Goal: Information Seeking & Learning: Learn about a topic

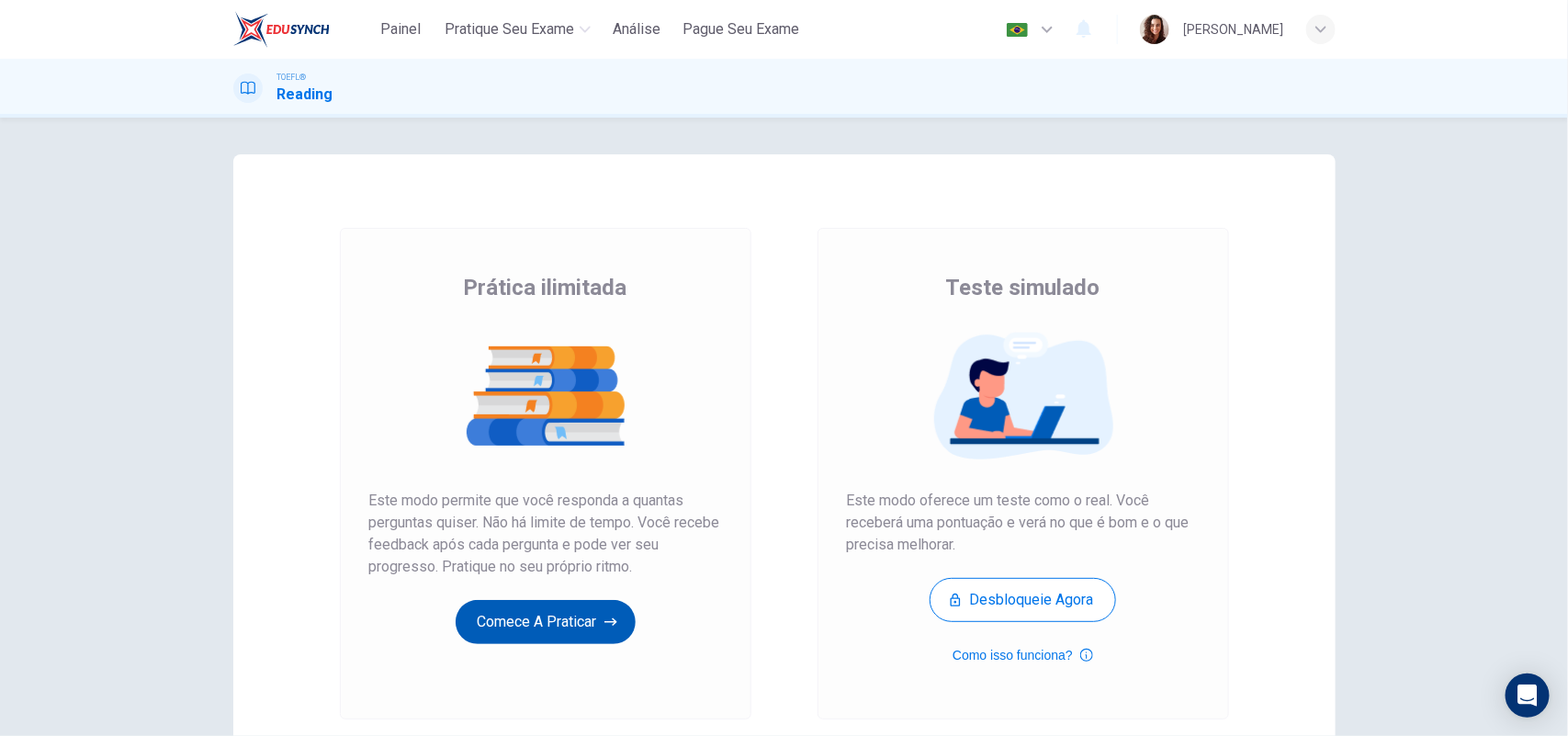
click at [521, 612] on button "Comece a praticar" at bounding box center [545, 623] width 180 height 44
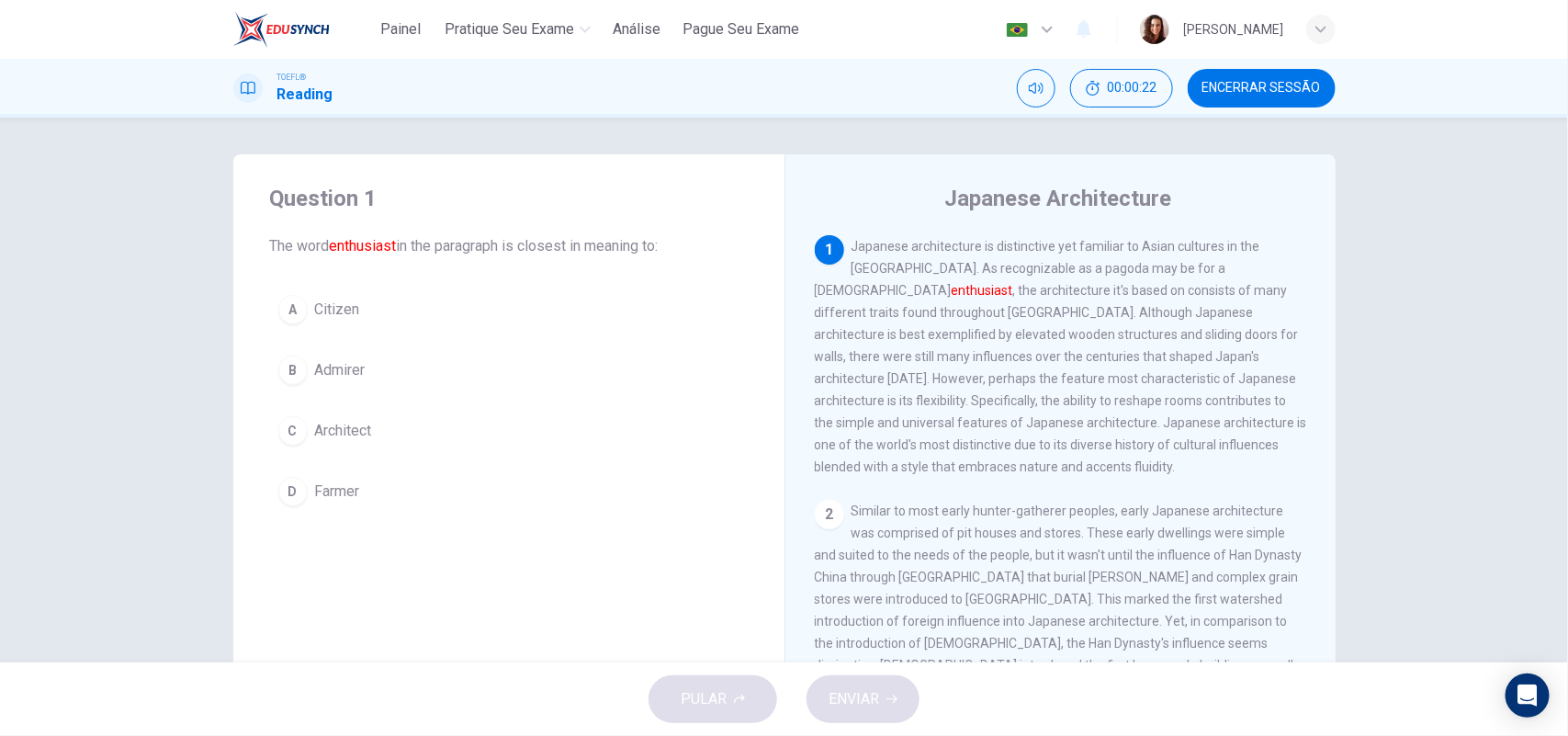
click at [347, 363] on span "Admirer" at bounding box center [340, 371] width 51 height 22
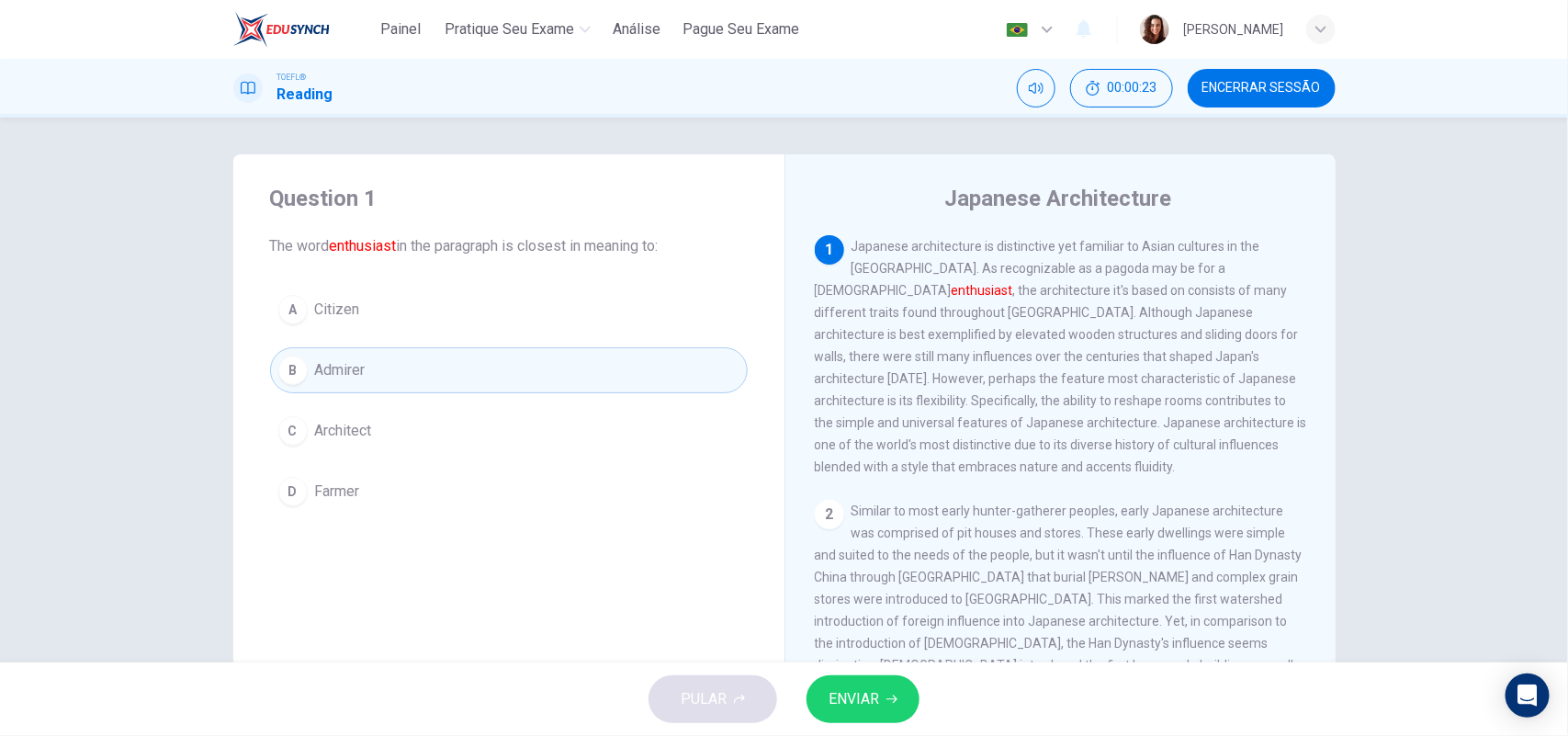
click at [868, 692] on span "ENVIAR" at bounding box center [854, 699] width 51 height 26
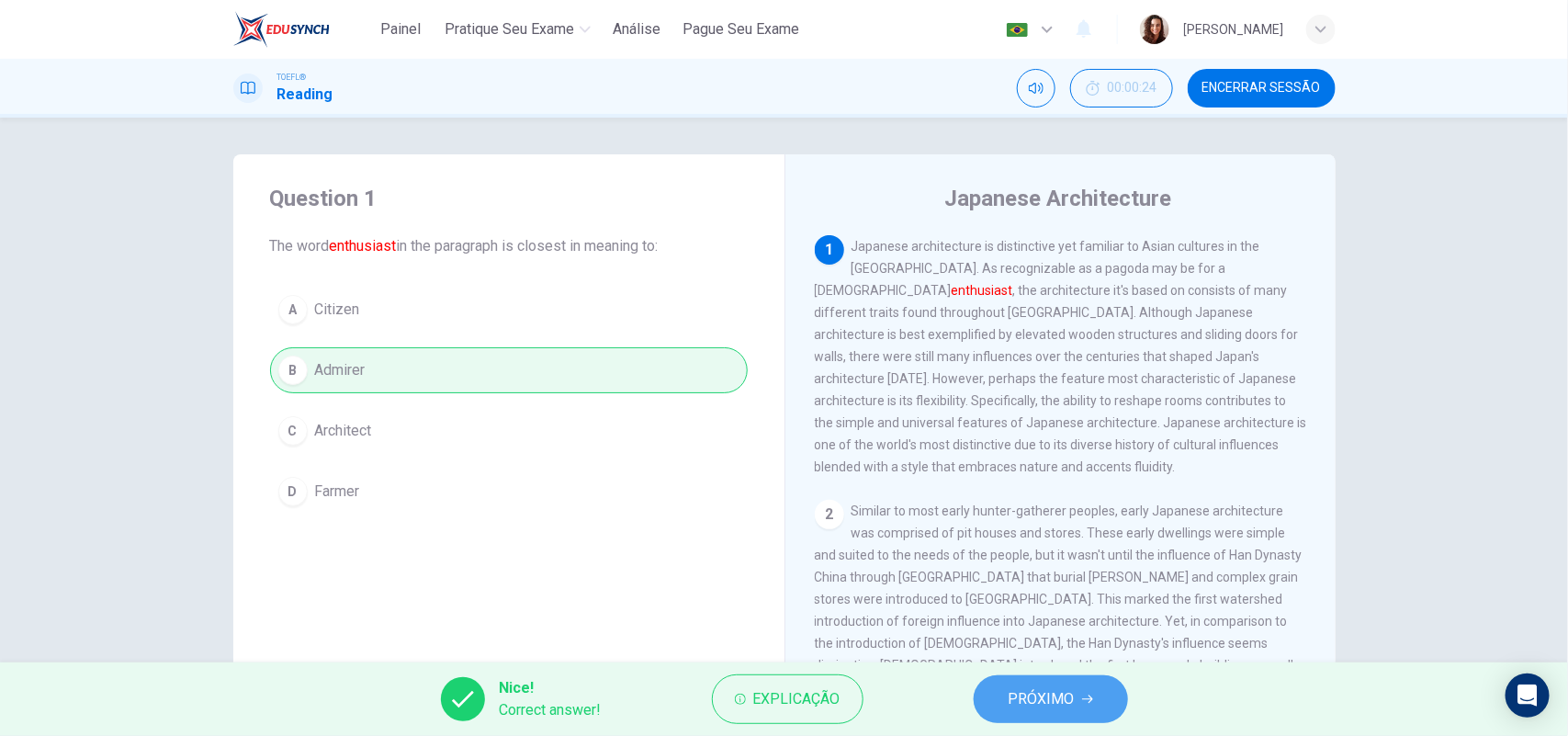
click at [1067, 700] on span "PRÓXIMO" at bounding box center [1042, 699] width 66 height 26
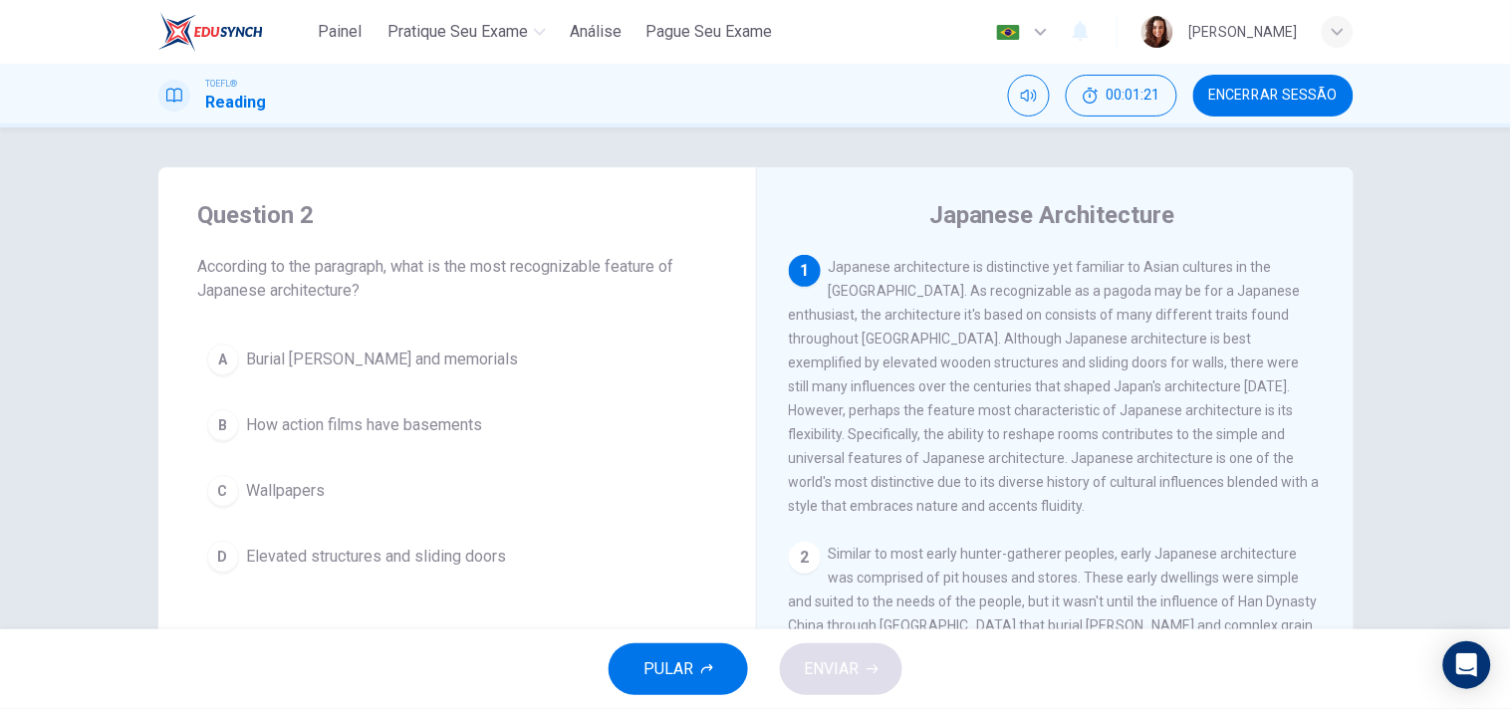
drag, startPoint x: 778, startPoint y: 332, endPoint x: 839, endPoint y: 331, distance: 60.8
click at [784, 331] on div "Japanese Architecture 1 Japanese architecture is distinctive yet familiar to As…" at bounding box center [1055, 513] width 598 height 692
click at [379, 543] on button "D Elevated structures and sliding doors" at bounding box center [457, 557] width 518 height 50
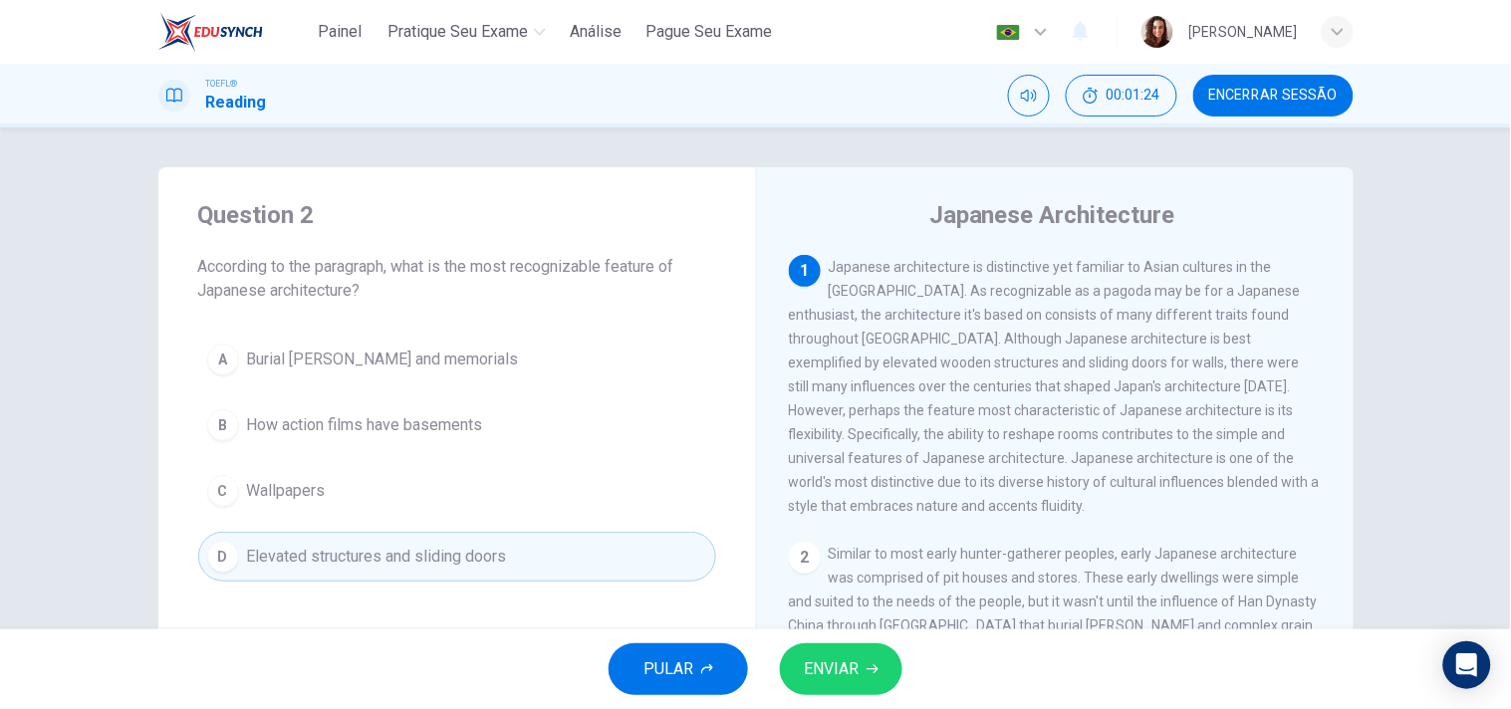
click at [848, 668] on span "ENVIAR" at bounding box center [831, 670] width 55 height 28
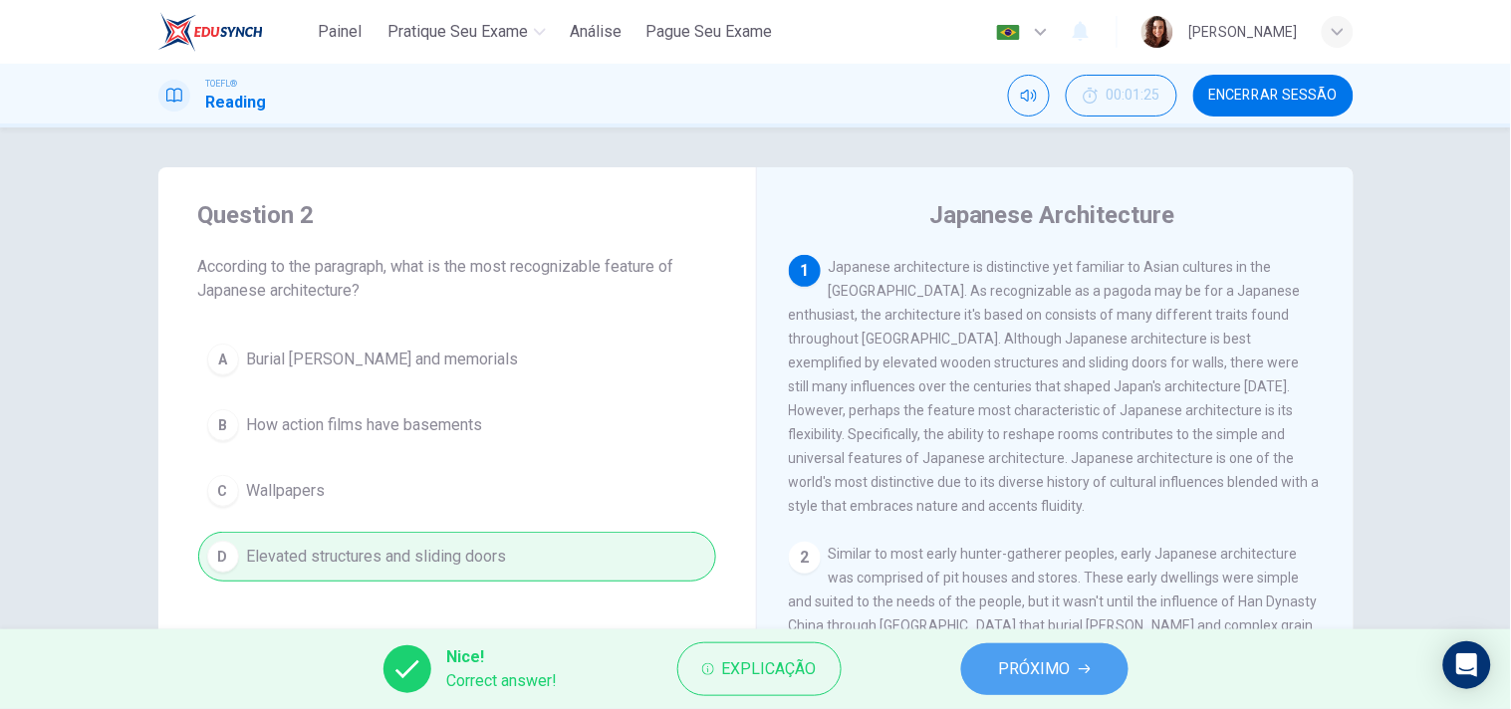
click at [1082, 656] on button "PRÓXIMO" at bounding box center [1044, 670] width 167 height 52
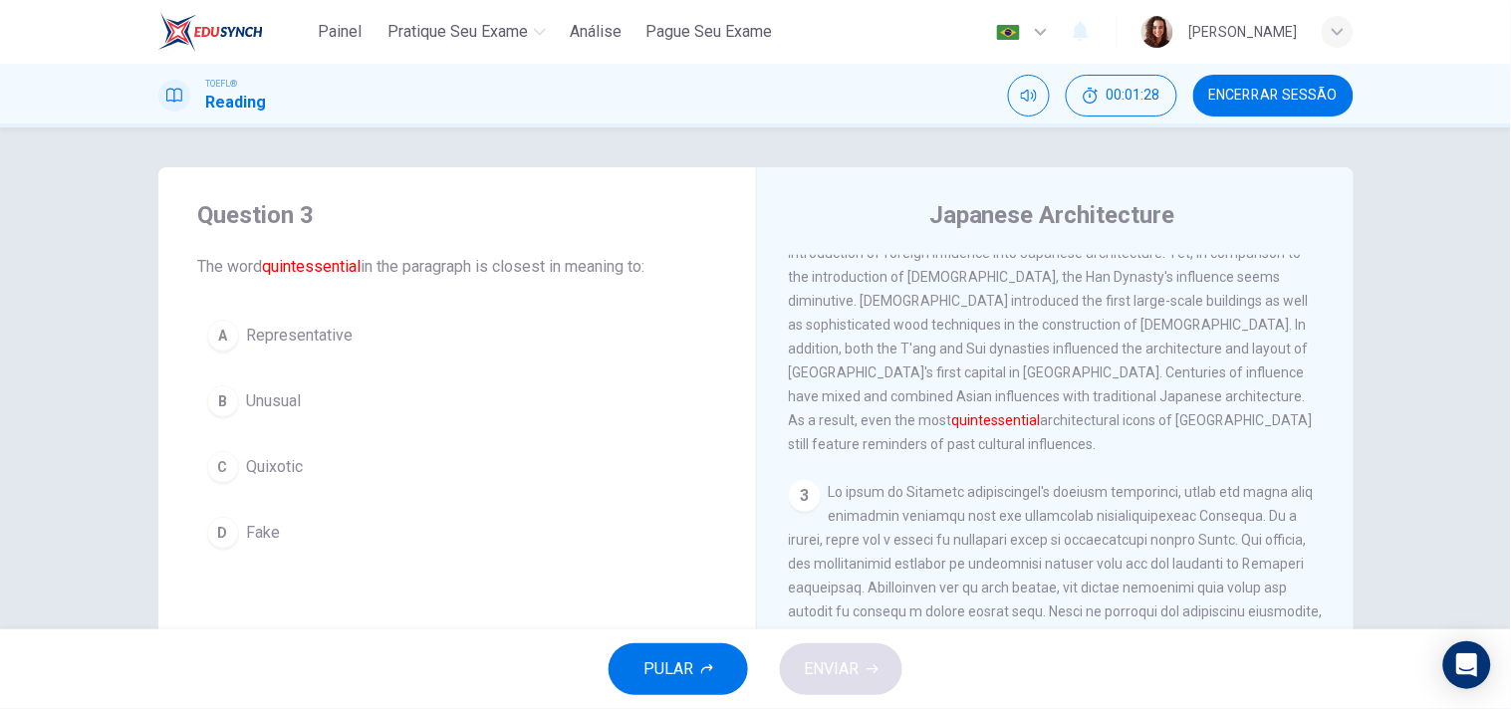
scroll to position [421, 0]
click at [400, 323] on button "A Representative" at bounding box center [457, 336] width 518 height 50
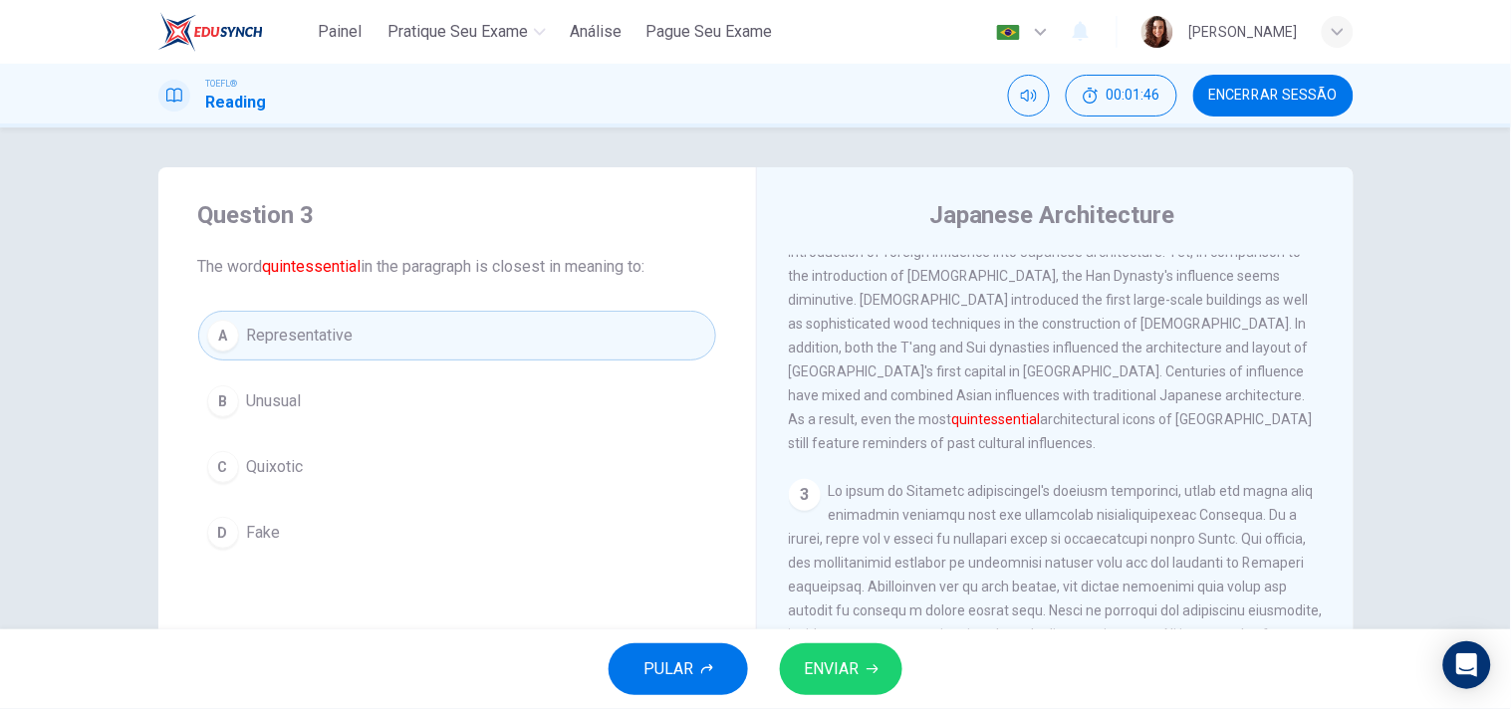
click at [837, 656] on span "ENVIAR" at bounding box center [831, 670] width 55 height 28
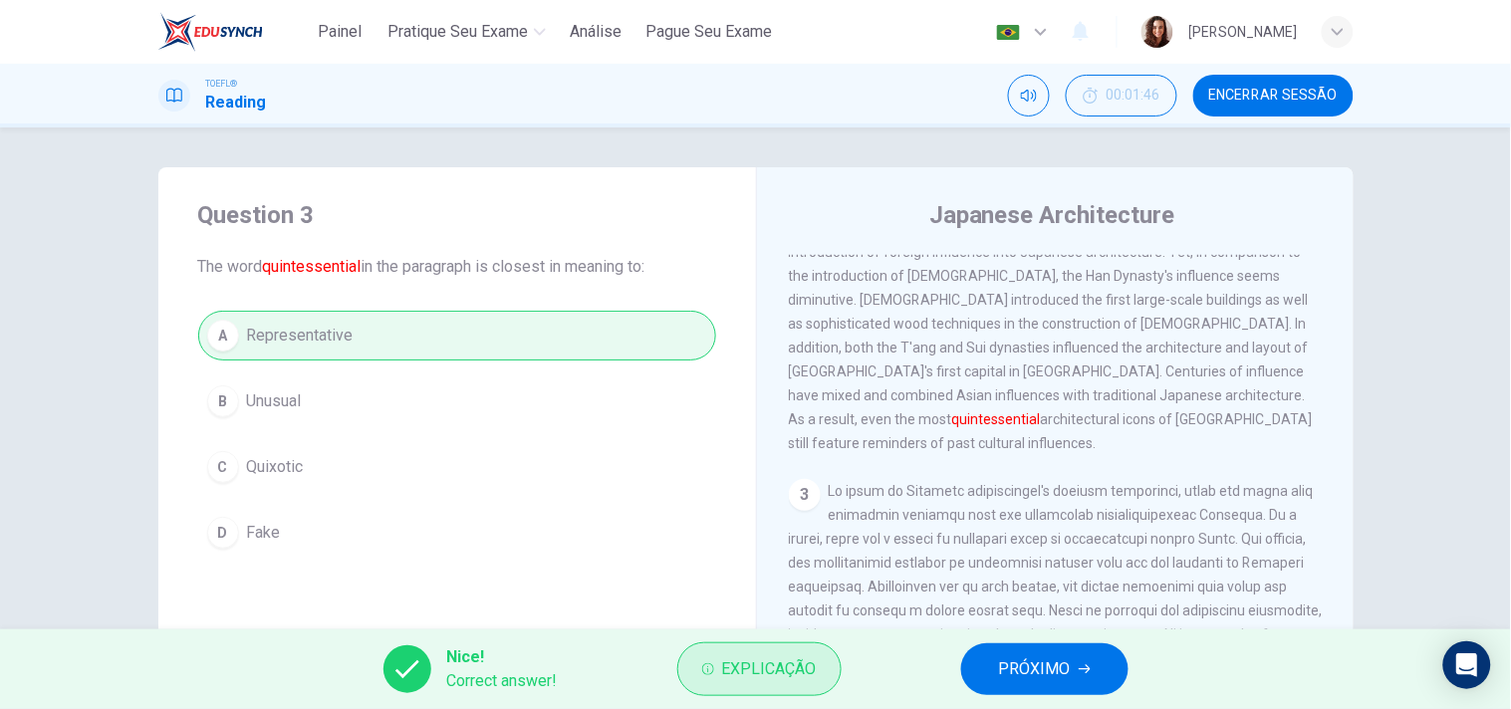
click at [779, 677] on span "Explicação" at bounding box center [769, 670] width 95 height 28
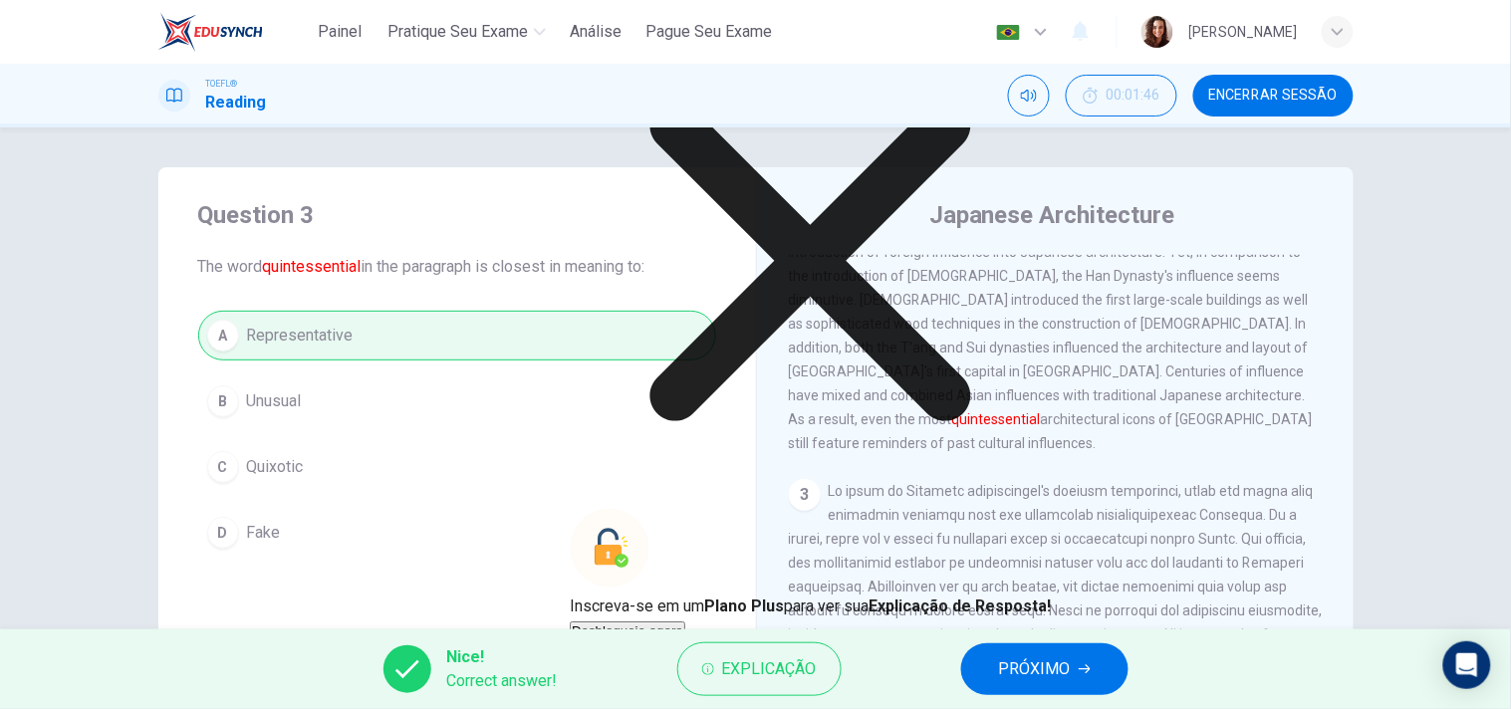
click at [923, 414] on icon at bounding box center [810, 260] width 481 height 481
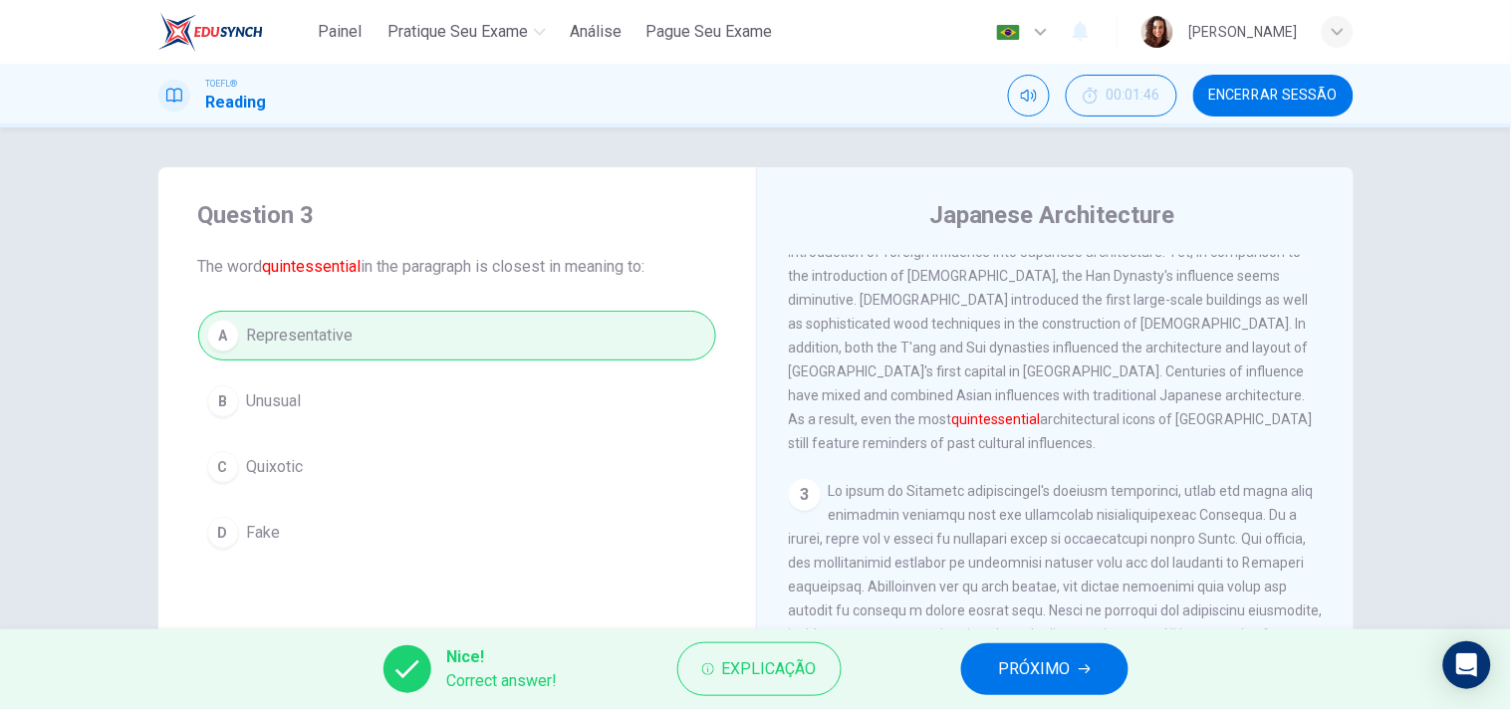
click at [1032, 672] on span "PRÓXIMO" at bounding box center [1035, 670] width 72 height 28
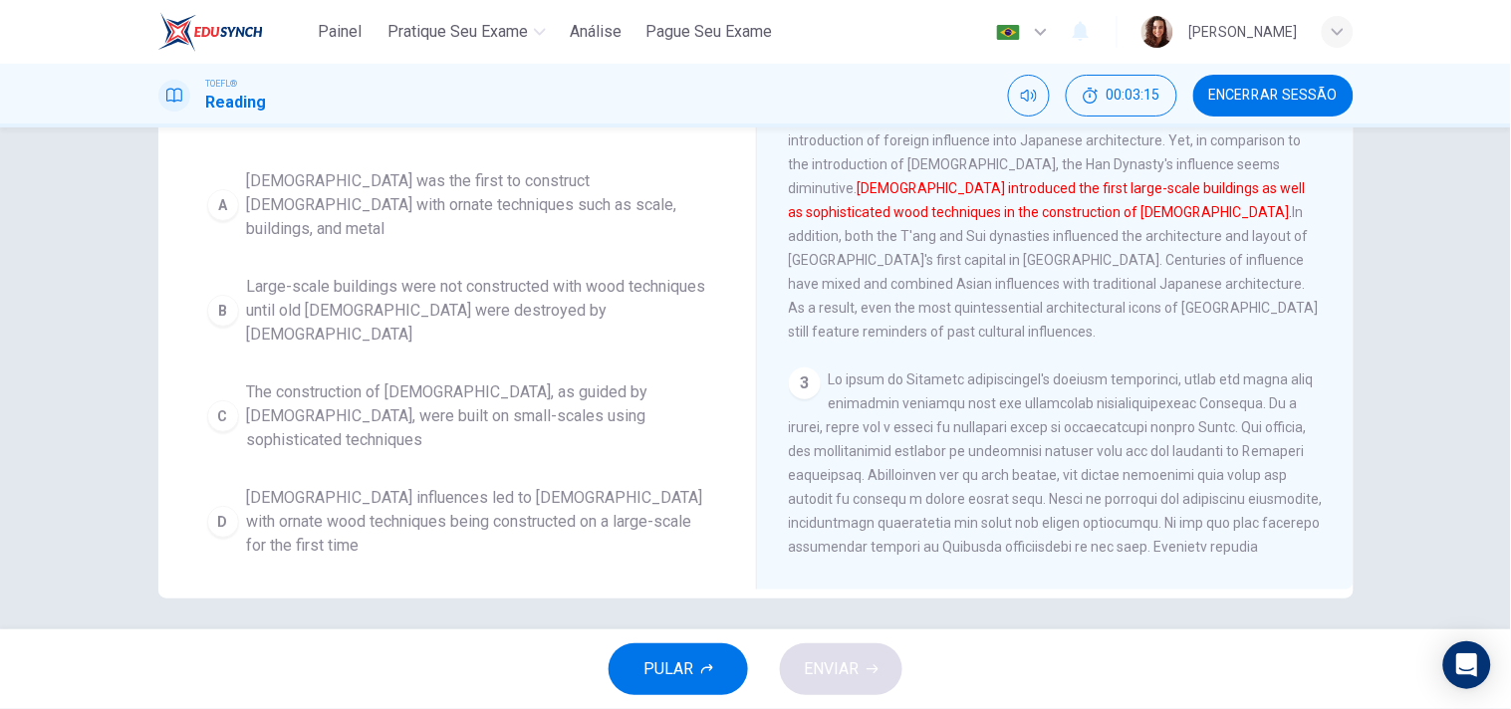
scroll to position [159, 0]
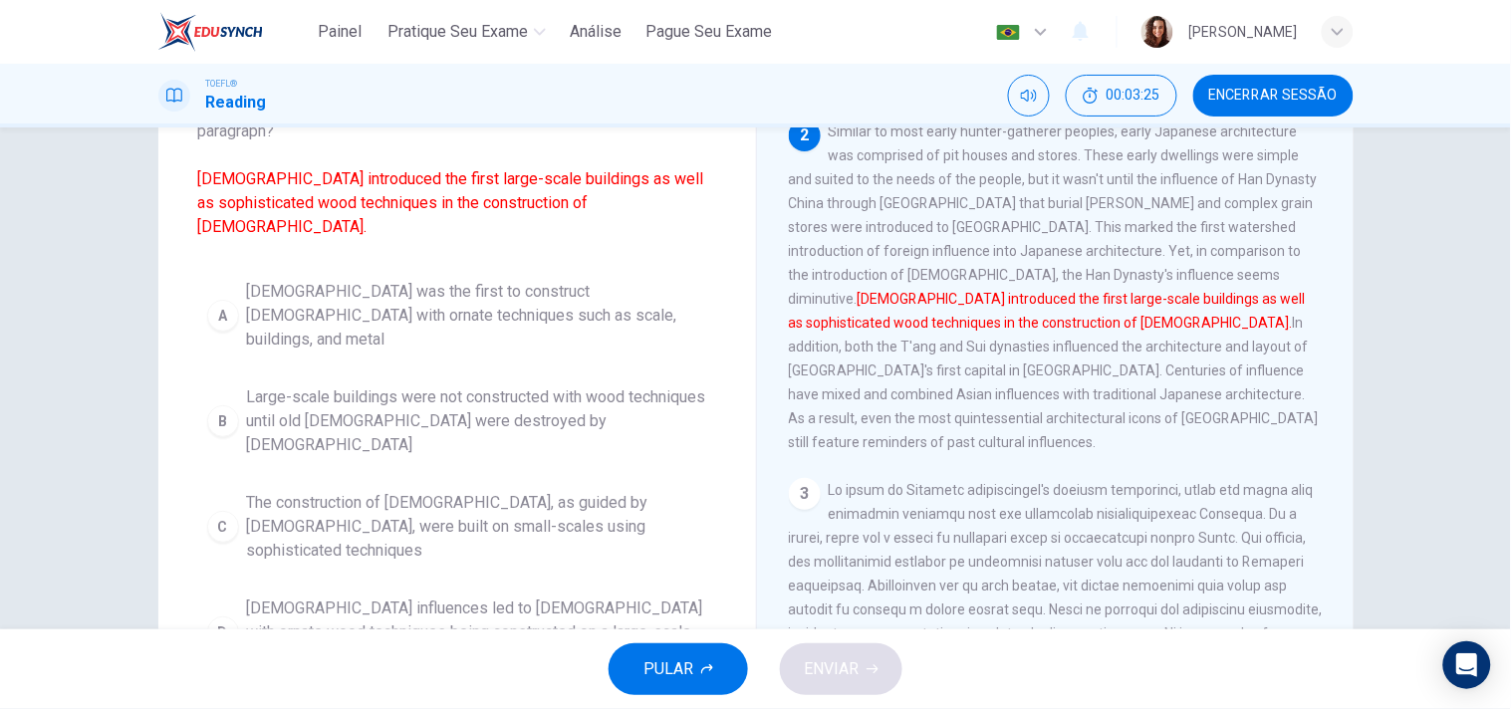
click at [566, 597] on span "[DEMOGRAPHIC_DATA] influences led to [DEMOGRAPHIC_DATA] with ornate wood techni…" at bounding box center [477, 633] width 460 height 72
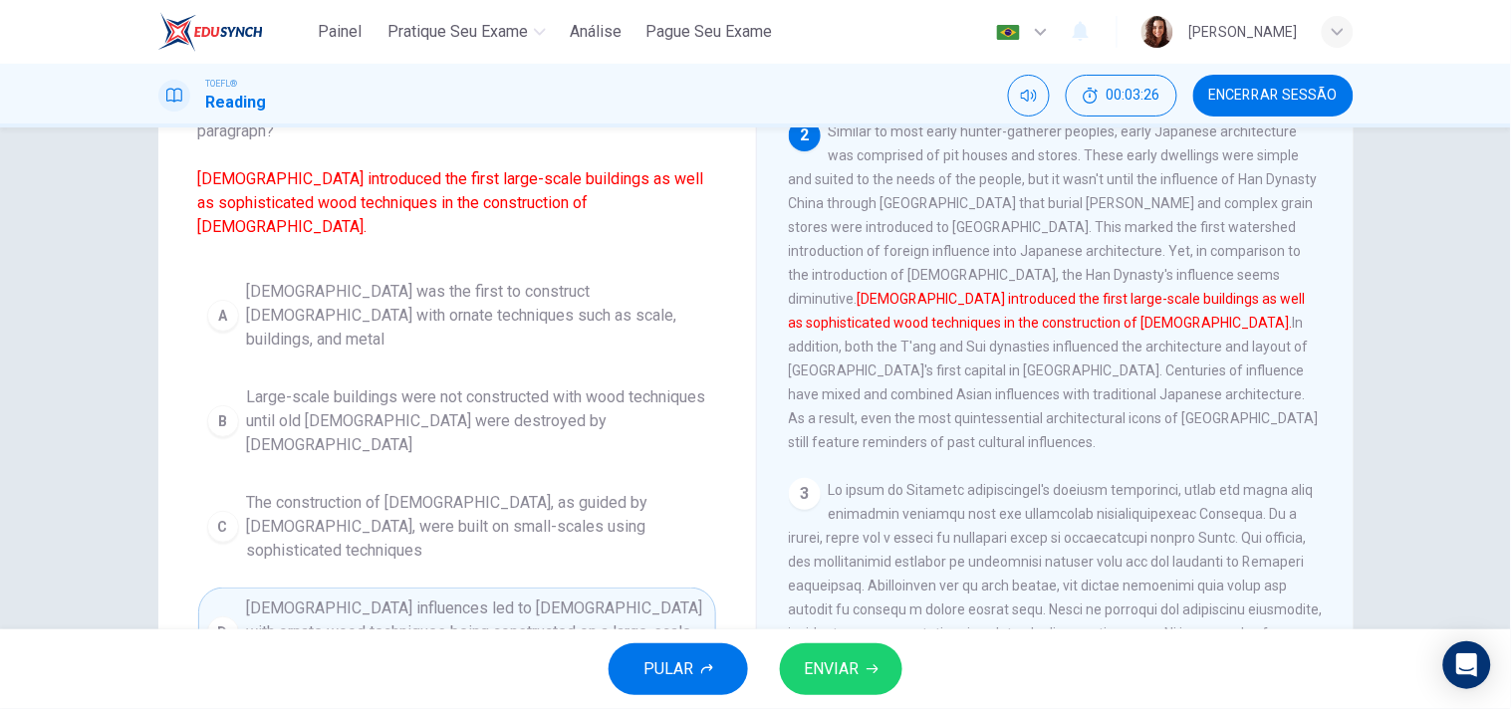
click at [809, 674] on span "ENVIAR" at bounding box center [831, 670] width 55 height 28
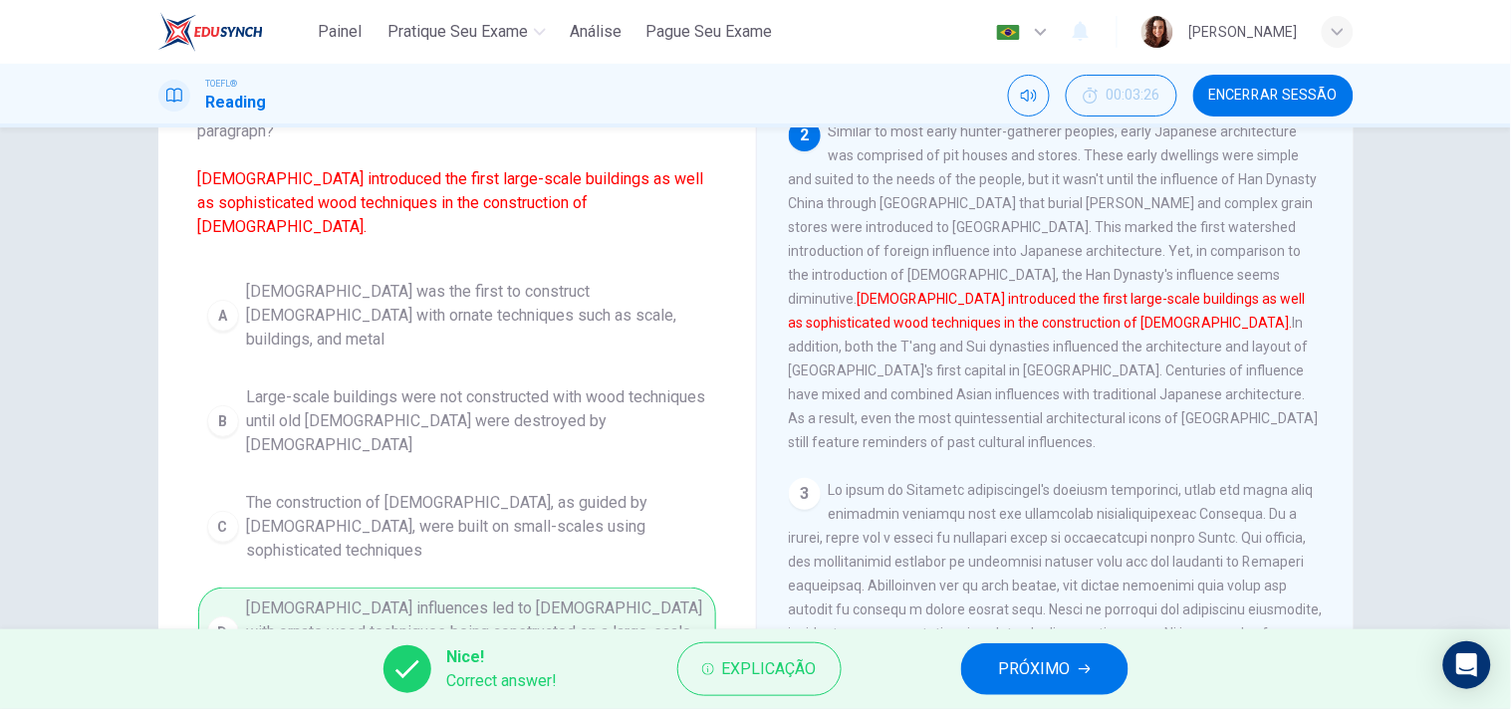
click at [1033, 668] on span "PRÓXIMO" at bounding box center [1035, 670] width 72 height 28
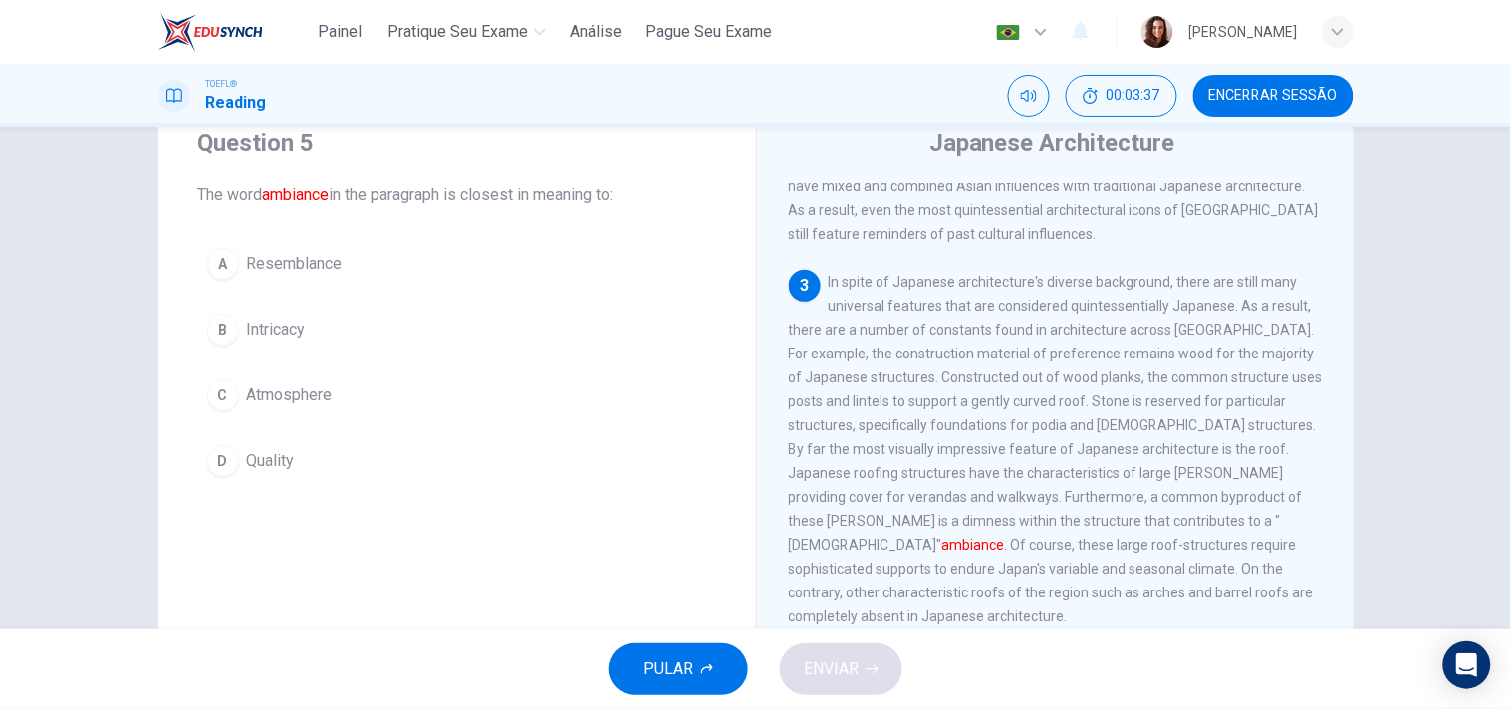
scroll to position [111, 0]
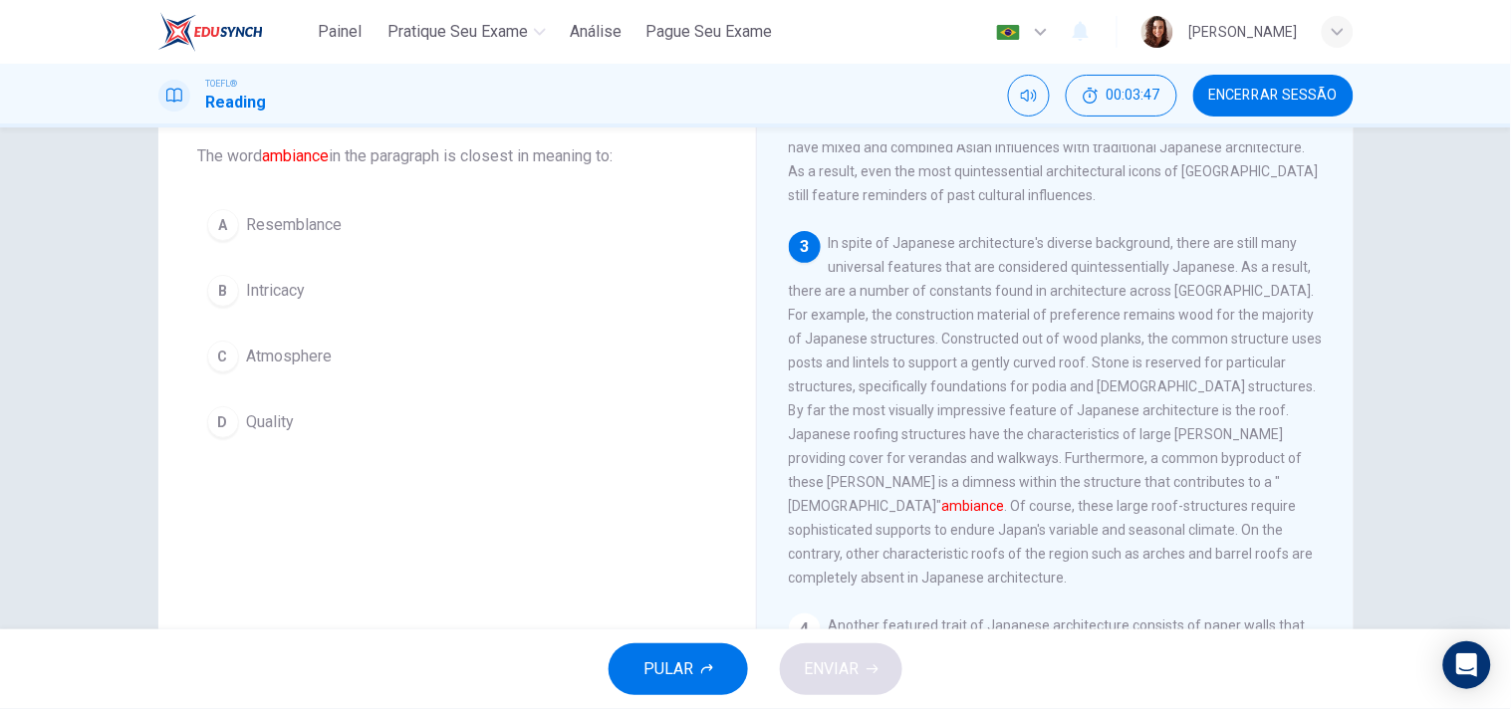
click at [305, 350] on span "Atmosphere" at bounding box center [290, 357] width 86 height 24
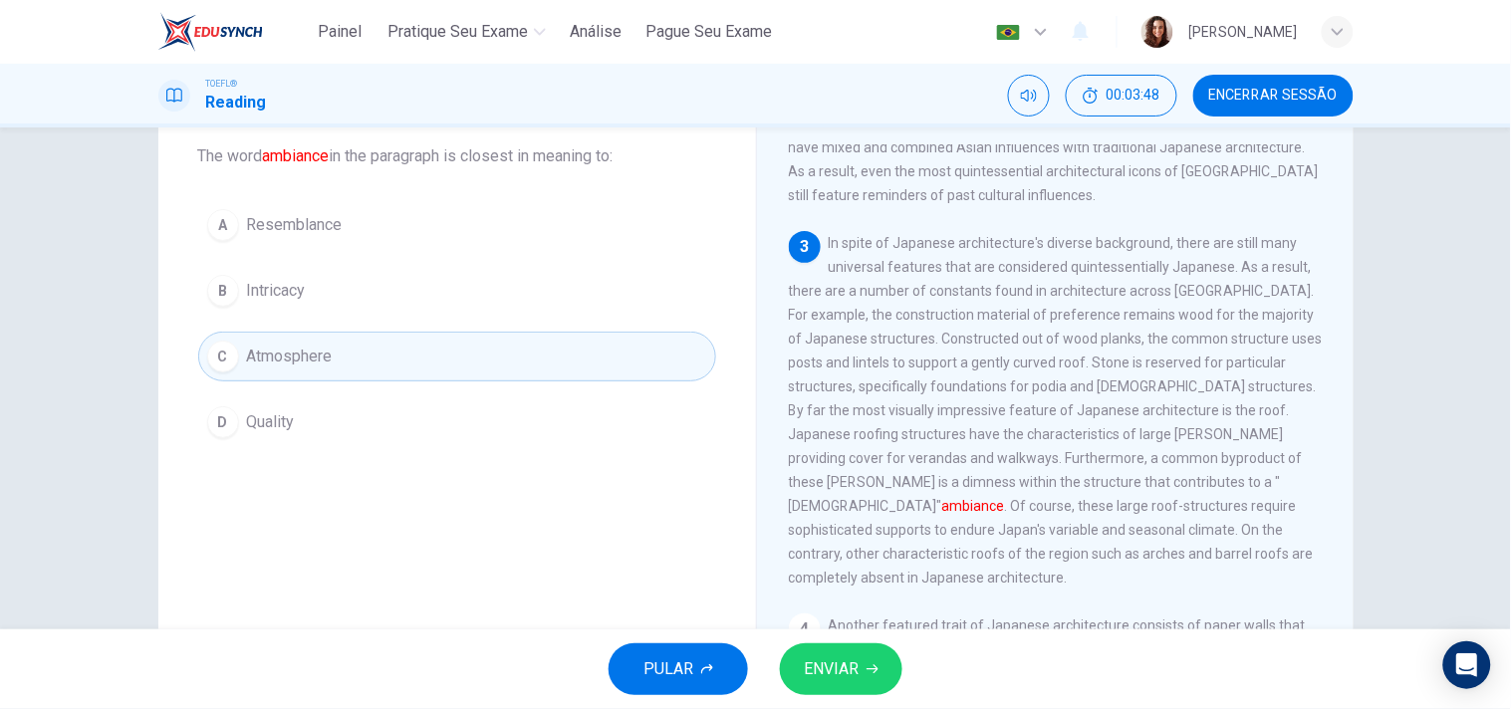
click at [837, 674] on span "ENVIAR" at bounding box center [831, 670] width 55 height 28
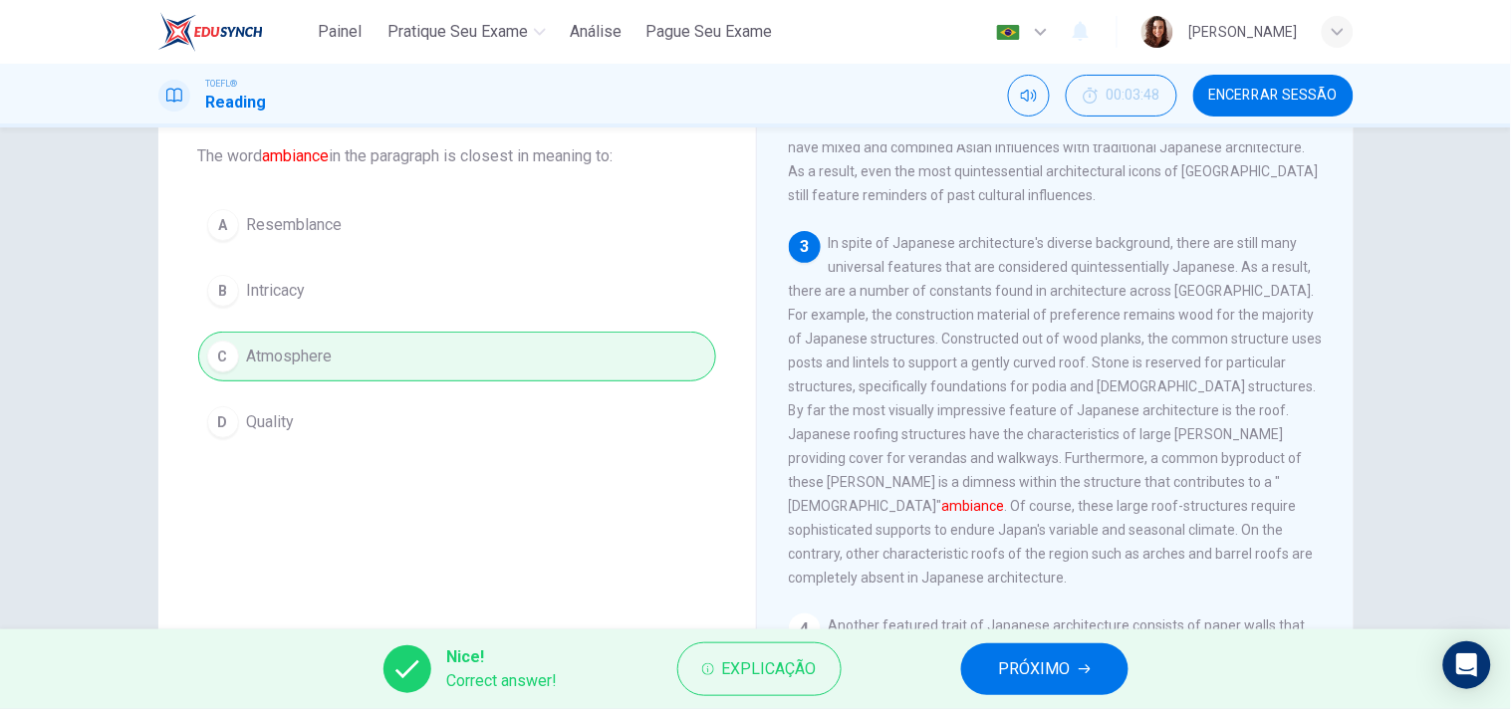
click at [1071, 670] on button "PRÓXIMO" at bounding box center [1044, 670] width 167 height 52
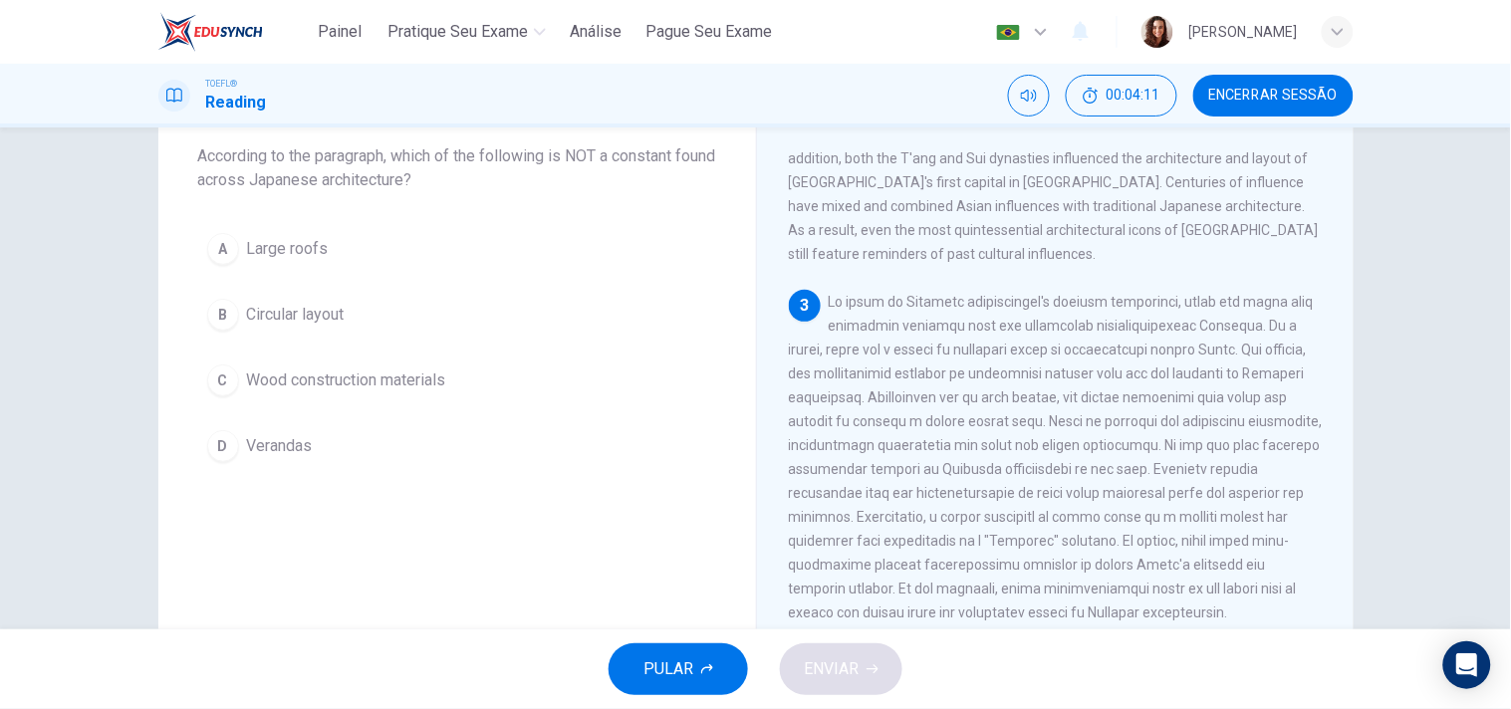
scroll to position [538, 0]
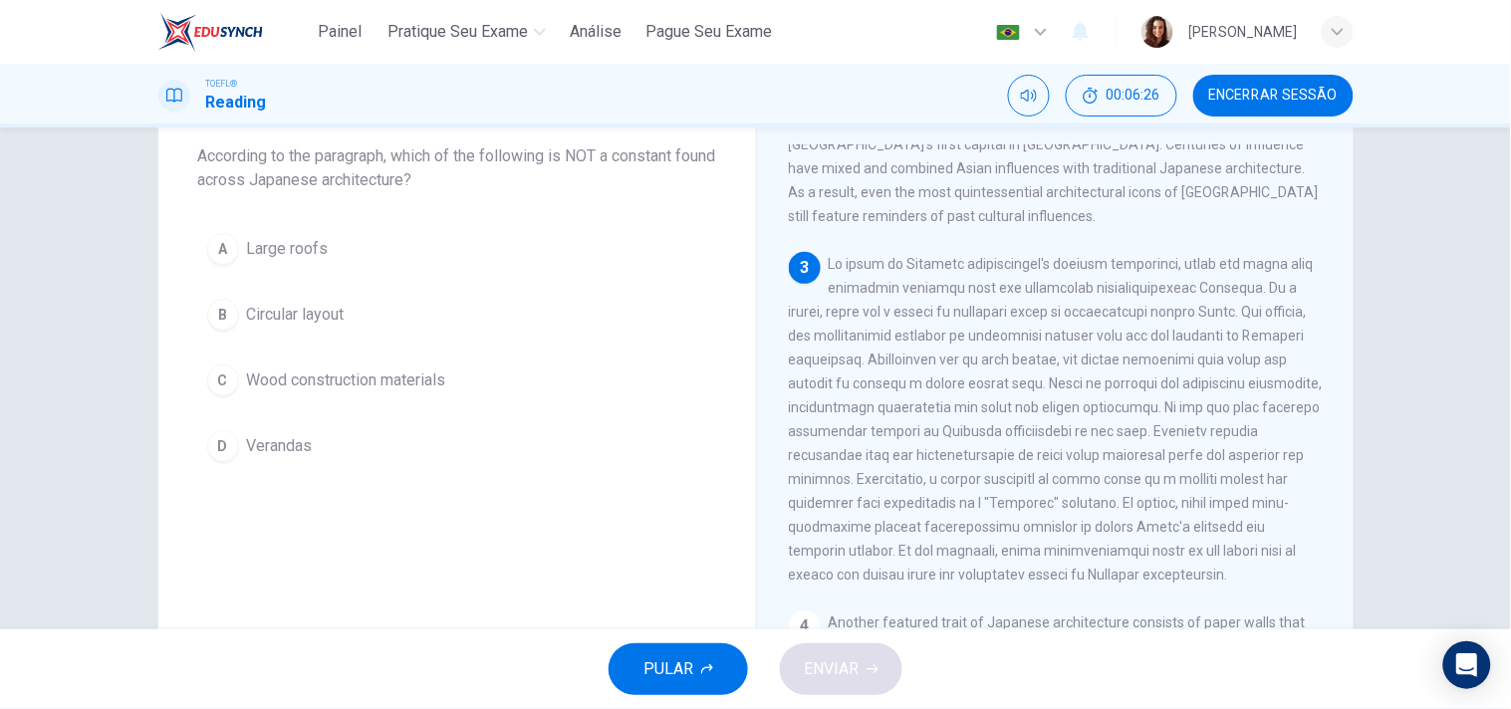
click at [310, 311] on span "Circular layout" at bounding box center [296, 315] width 98 height 24
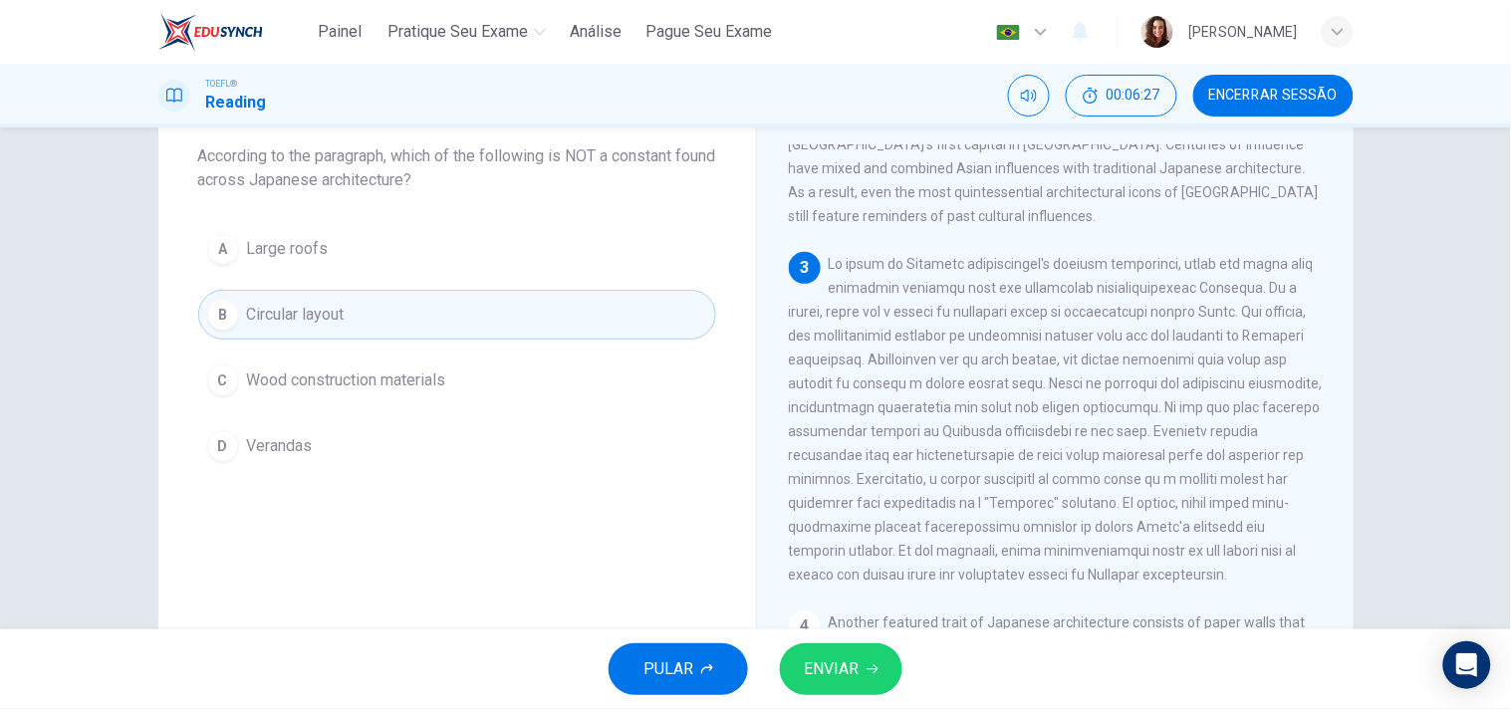
click at [854, 666] on span "ENVIAR" at bounding box center [831, 670] width 55 height 28
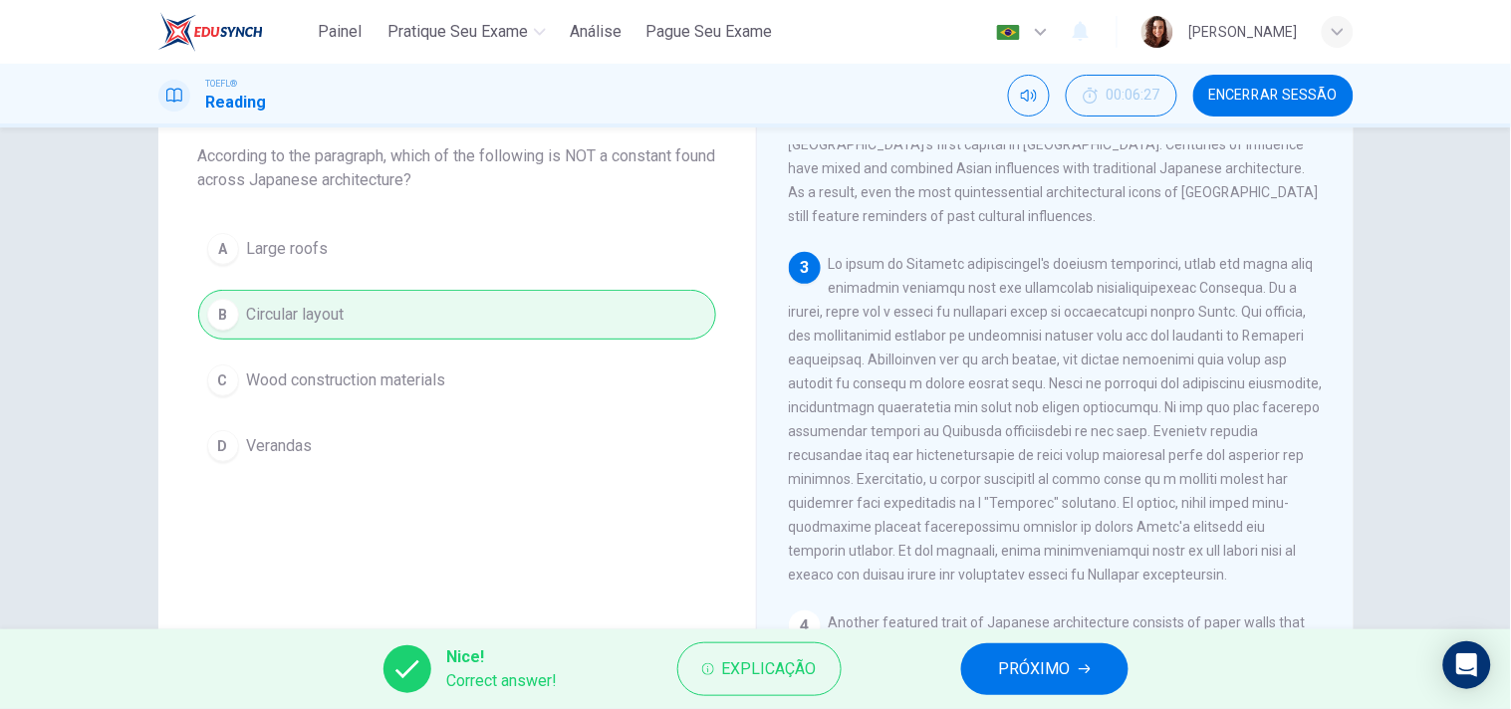
click at [1086, 656] on button "PRÓXIMO" at bounding box center [1044, 670] width 167 height 52
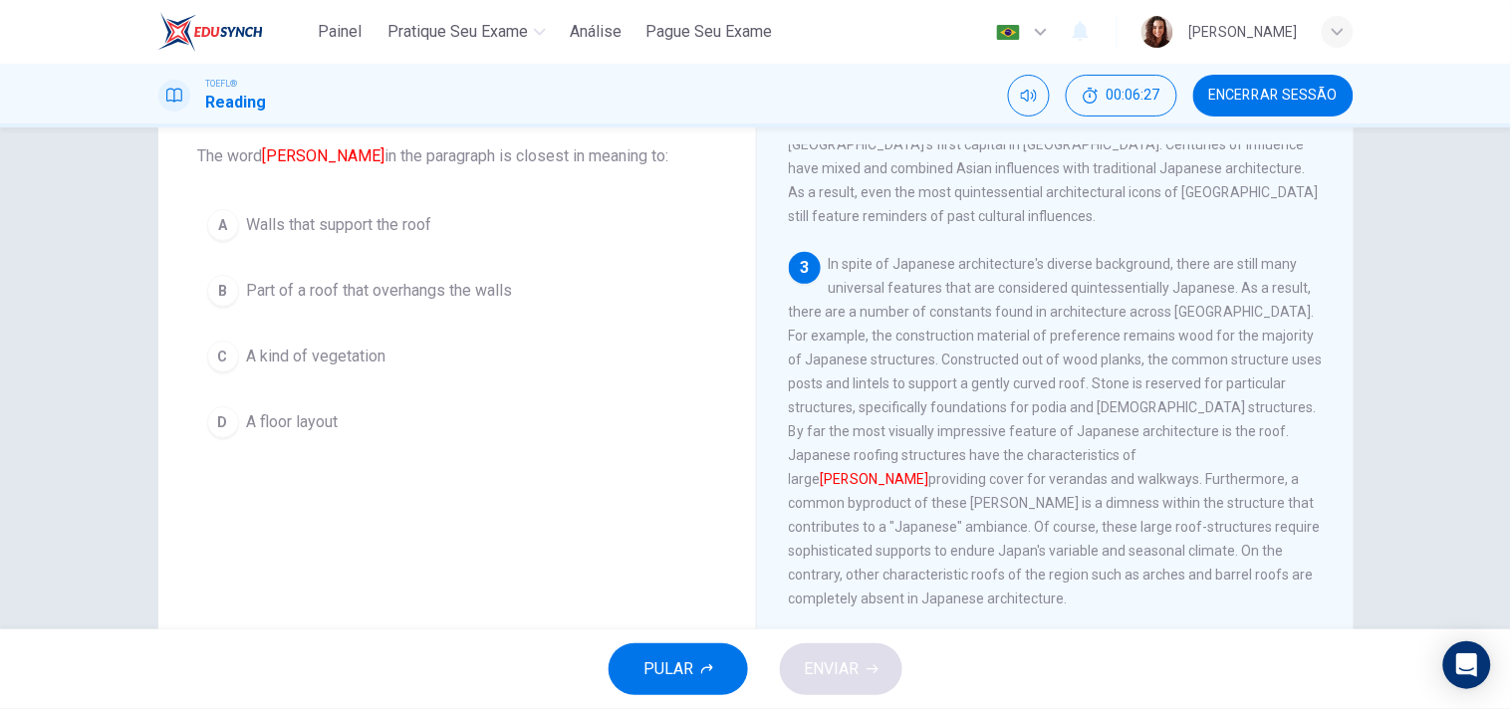
scroll to position [598, 0]
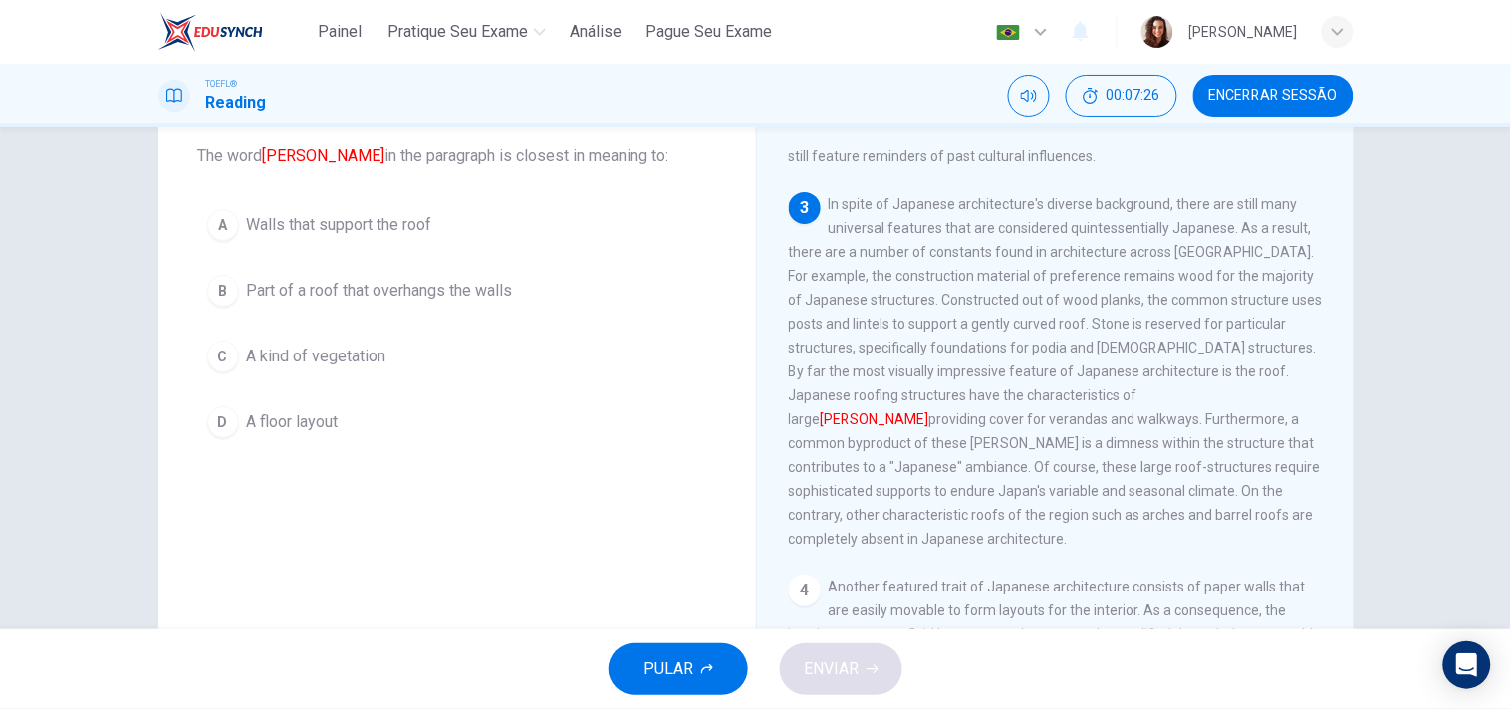
click at [379, 367] on span "A kind of vegetation" at bounding box center [316, 357] width 139 height 24
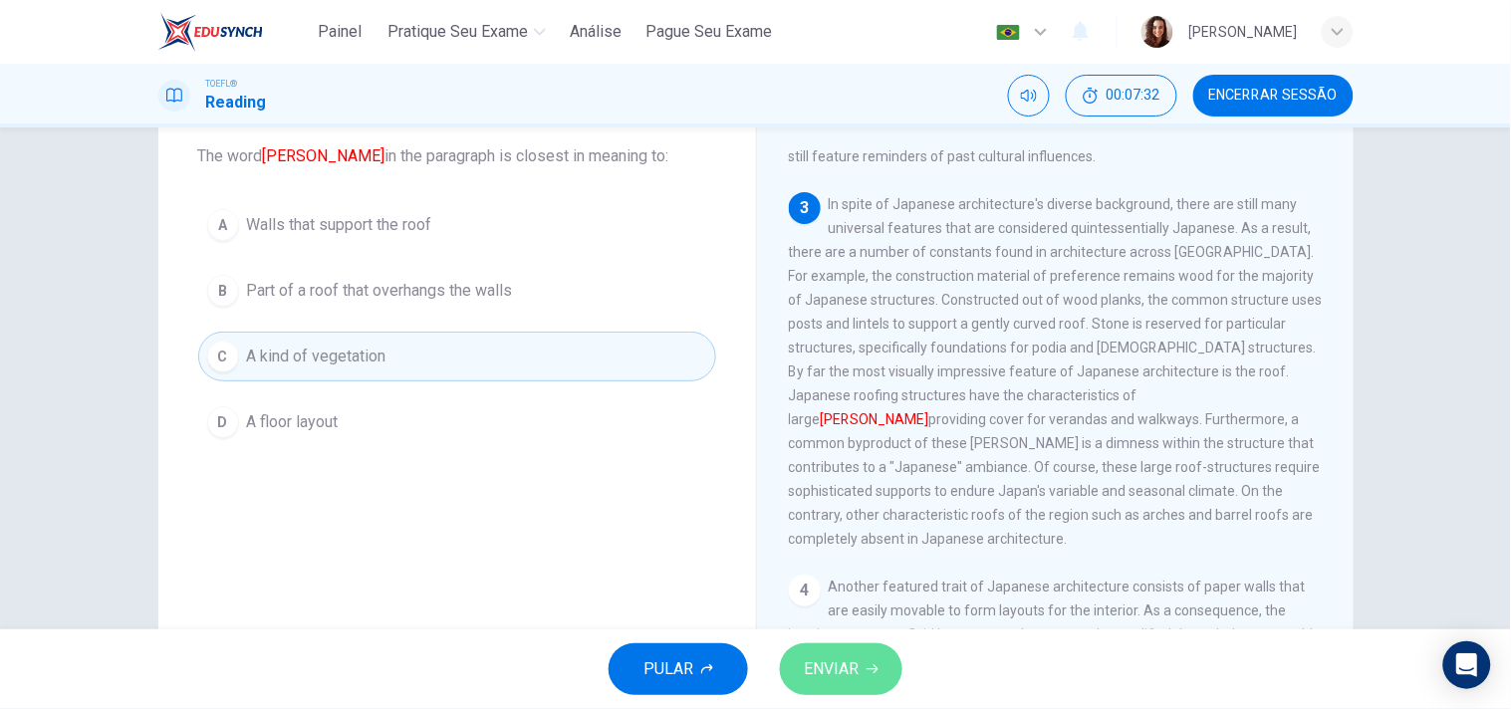
click at [840, 662] on span "ENVIAR" at bounding box center [831, 670] width 55 height 28
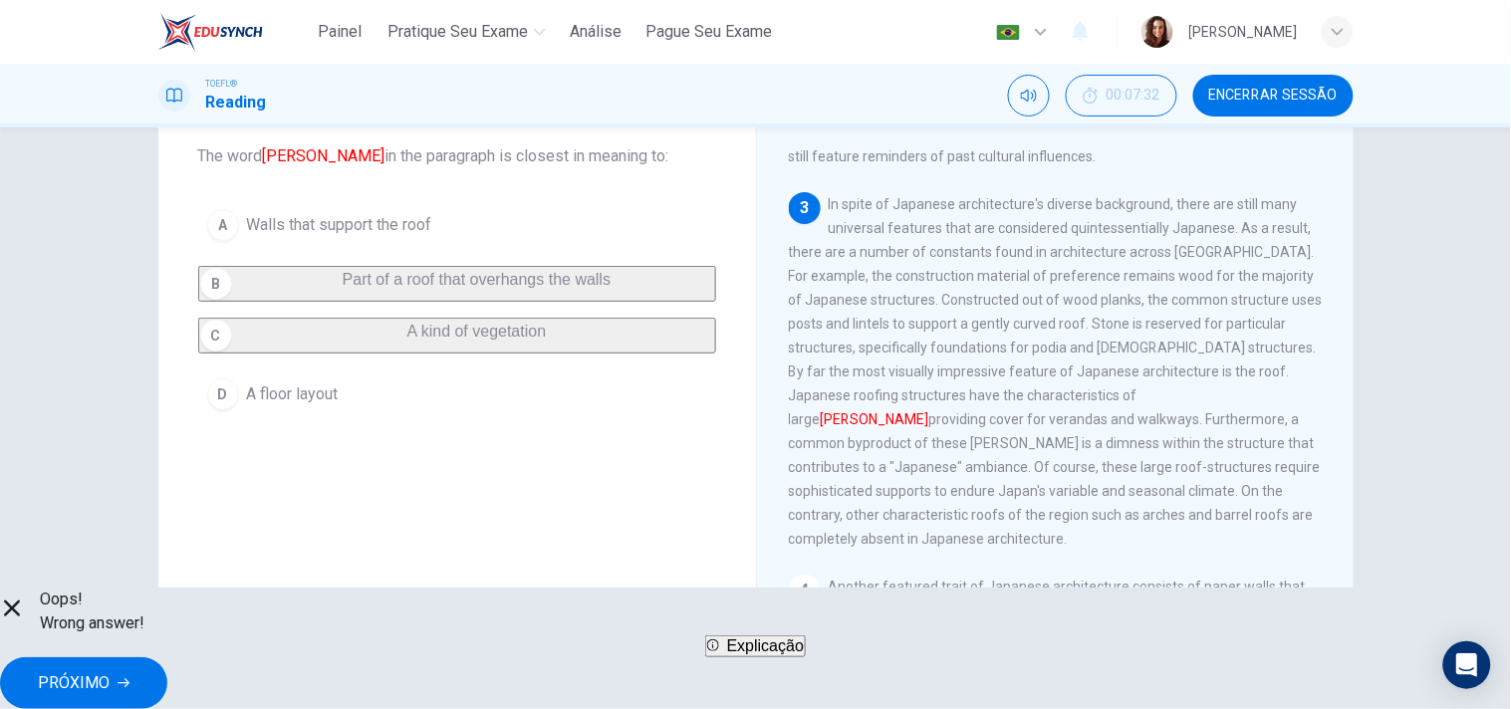
click at [167, 684] on button "PRÓXIMO" at bounding box center [83, 684] width 167 height 52
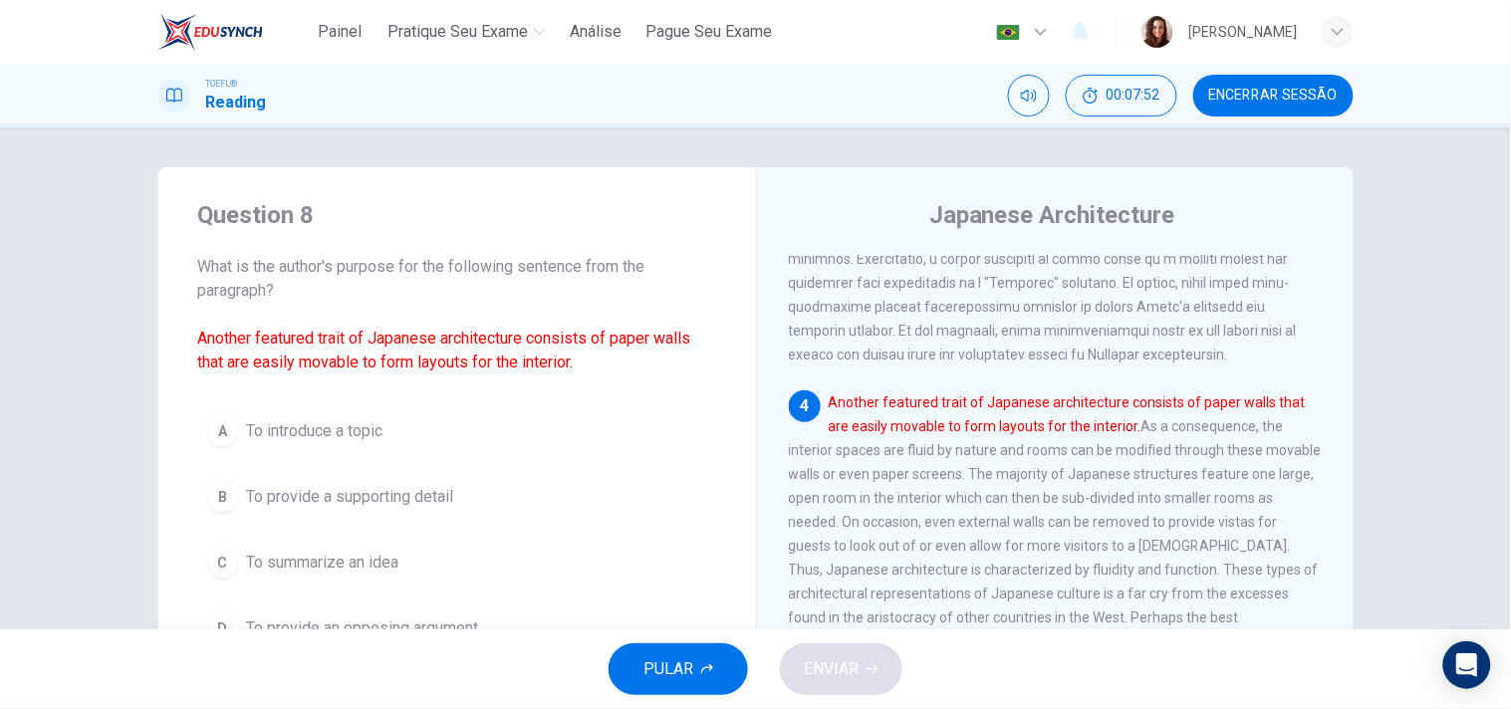
scroll to position [111, 0]
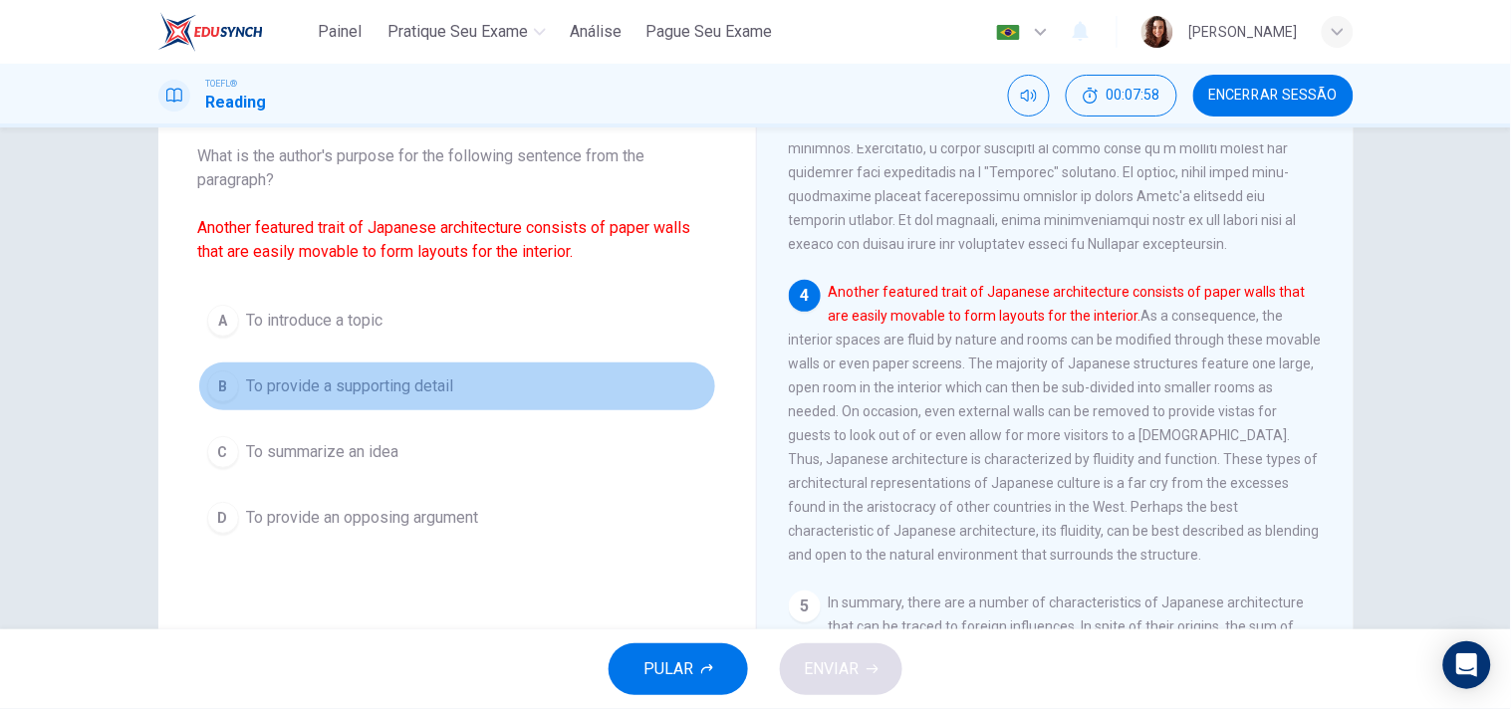
click at [403, 375] on span "To provide a supporting detail" at bounding box center [350, 387] width 207 height 24
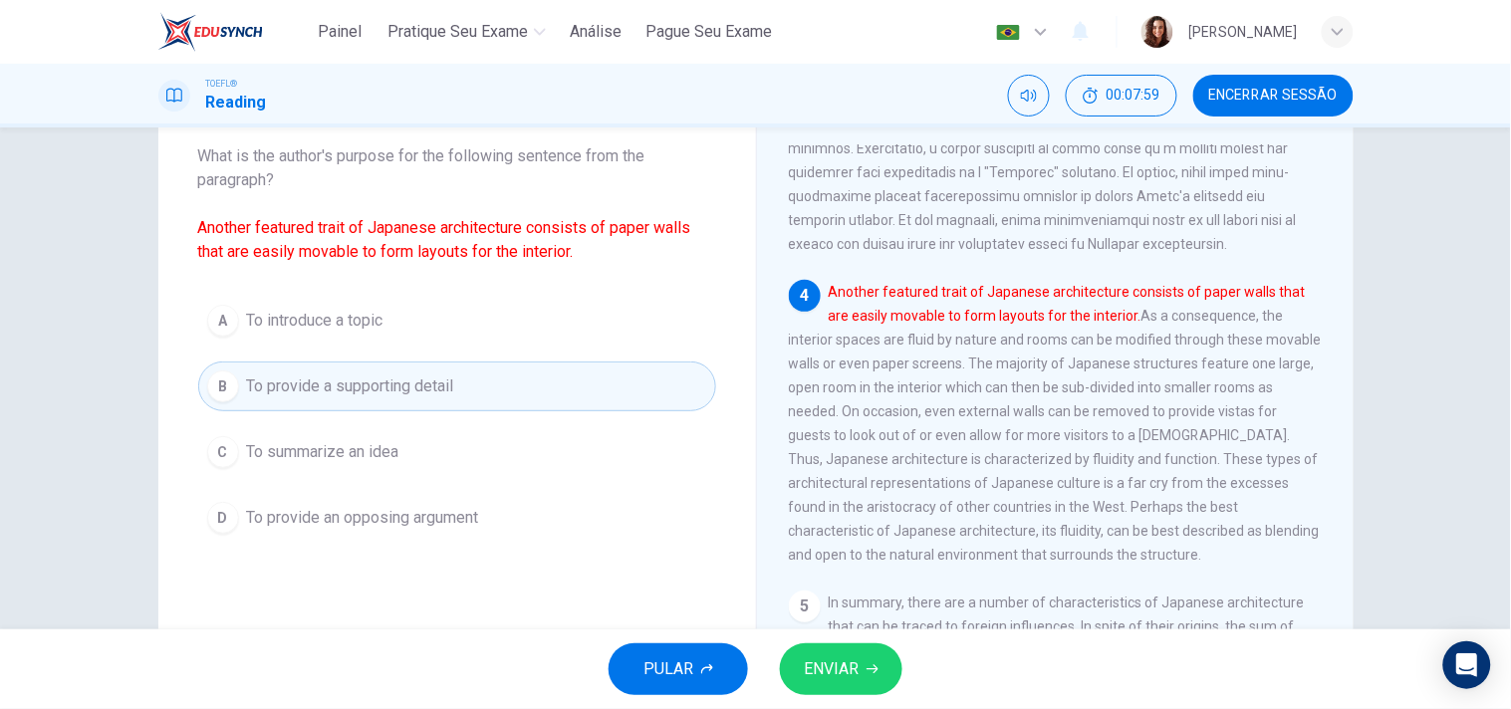
click at [862, 668] on button "ENVIAR" at bounding box center [841, 670] width 123 height 52
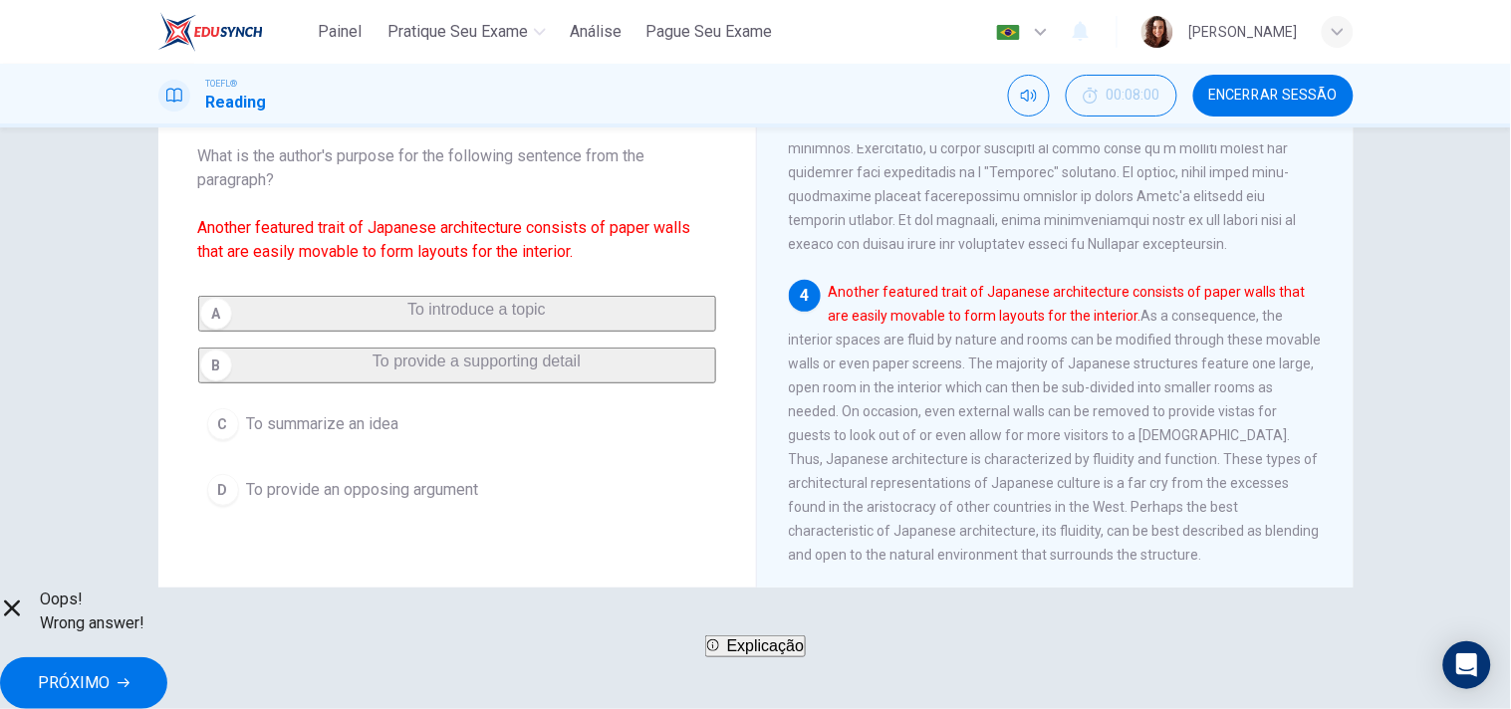
click at [775, 655] on span "Explicação" at bounding box center [765, 646] width 77 height 17
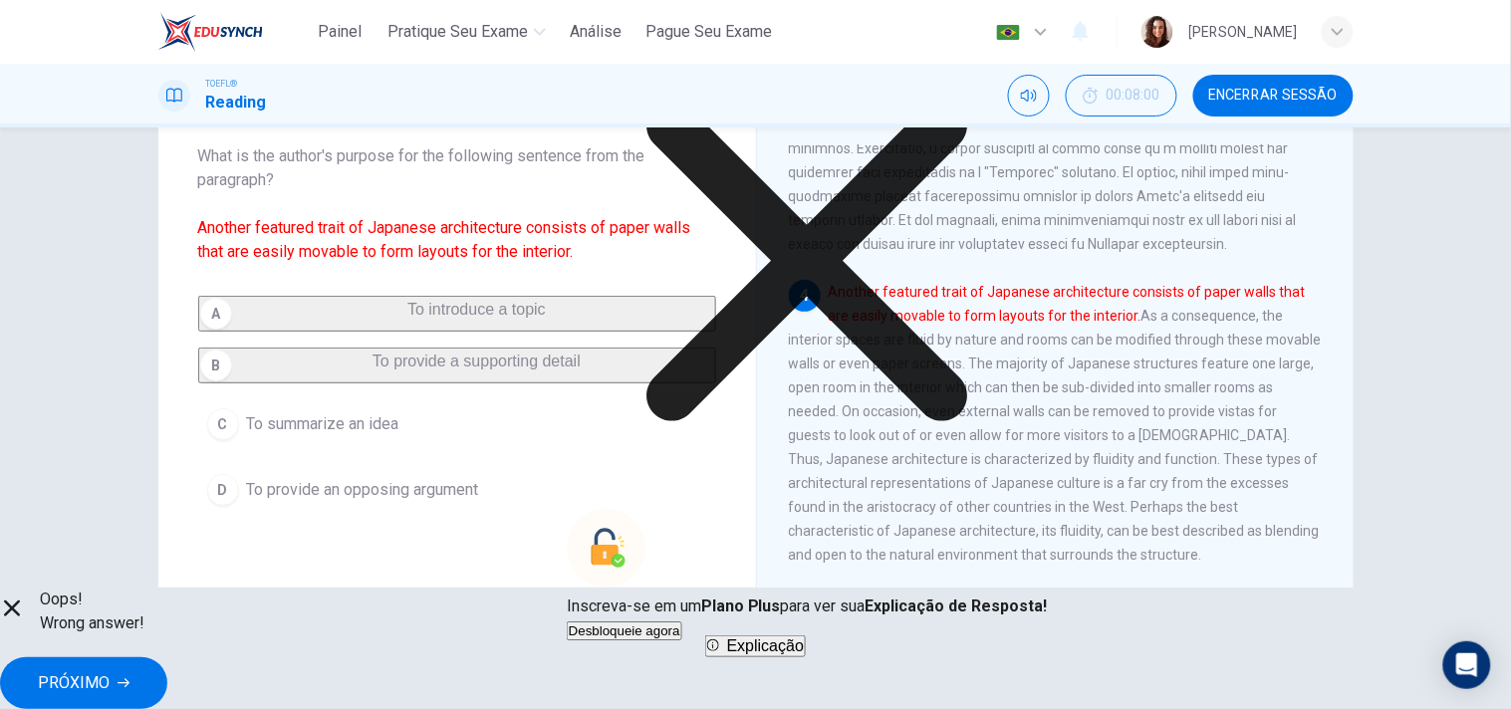
click at [925, 409] on div "Explicação Inscreva-se em um Plano Plus para ver sua Explicação de Resposta! De…" at bounding box center [807, 307] width 481 height 670
click at [927, 422] on icon at bounding box center [807, 260] width 481 height 481
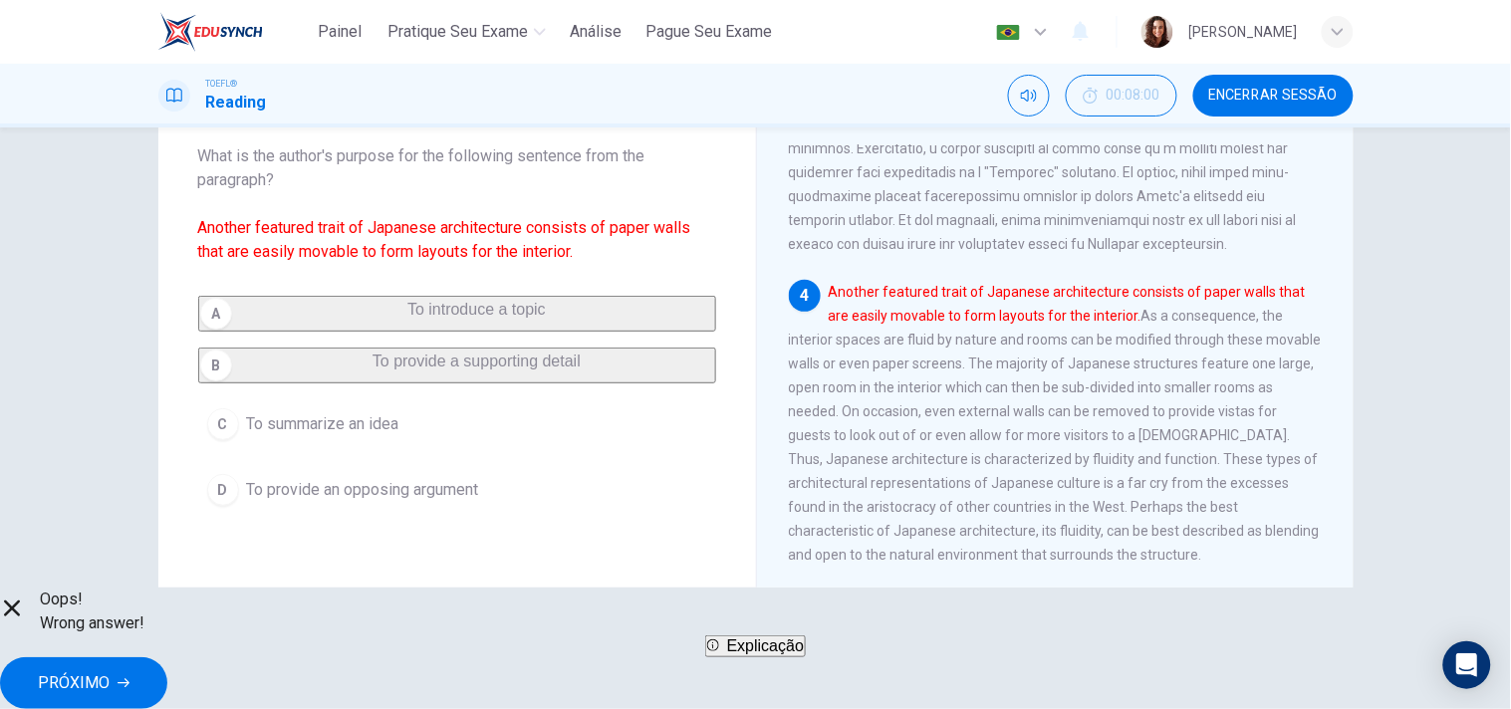
scroll to position [0, 0]
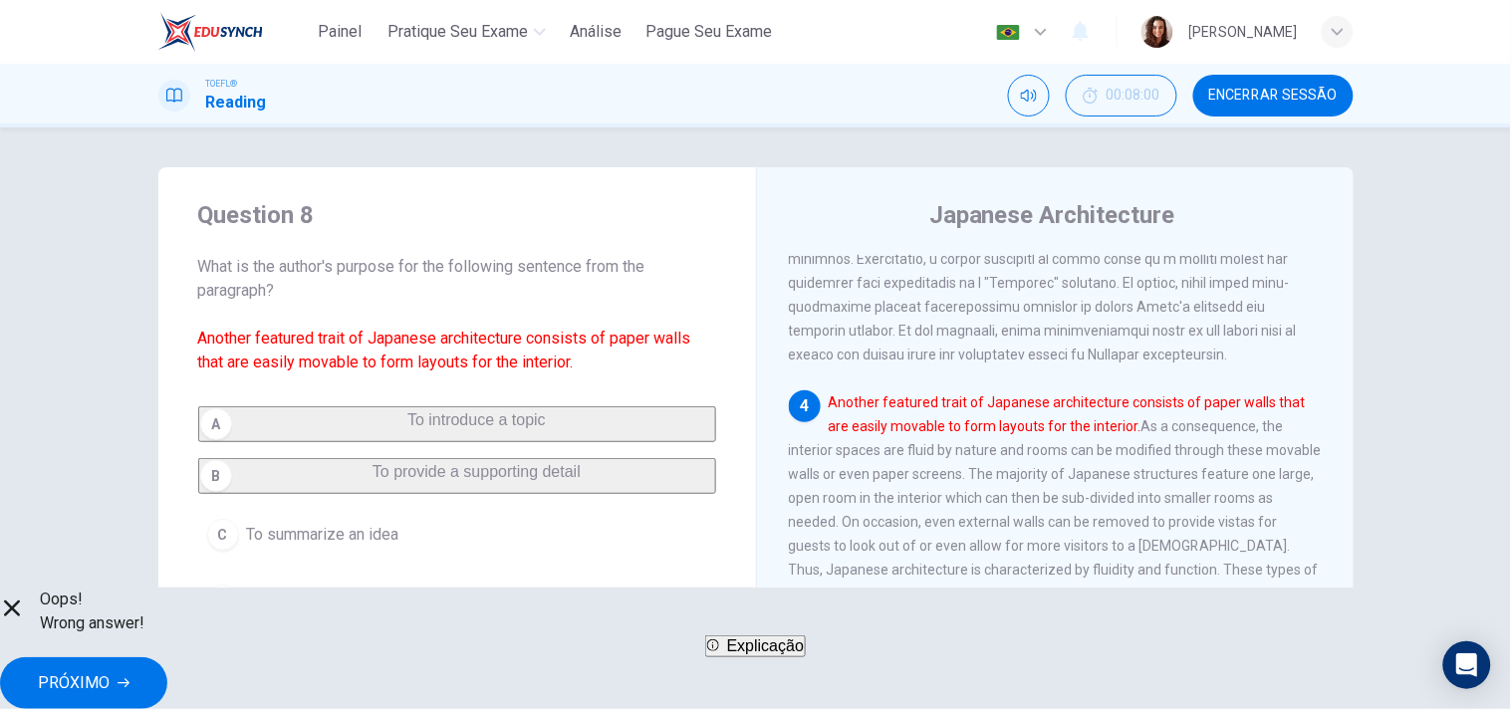
click at [110, 670] on span "PRÓXIMO" at bounding box center [74, 683] width 72 height 28
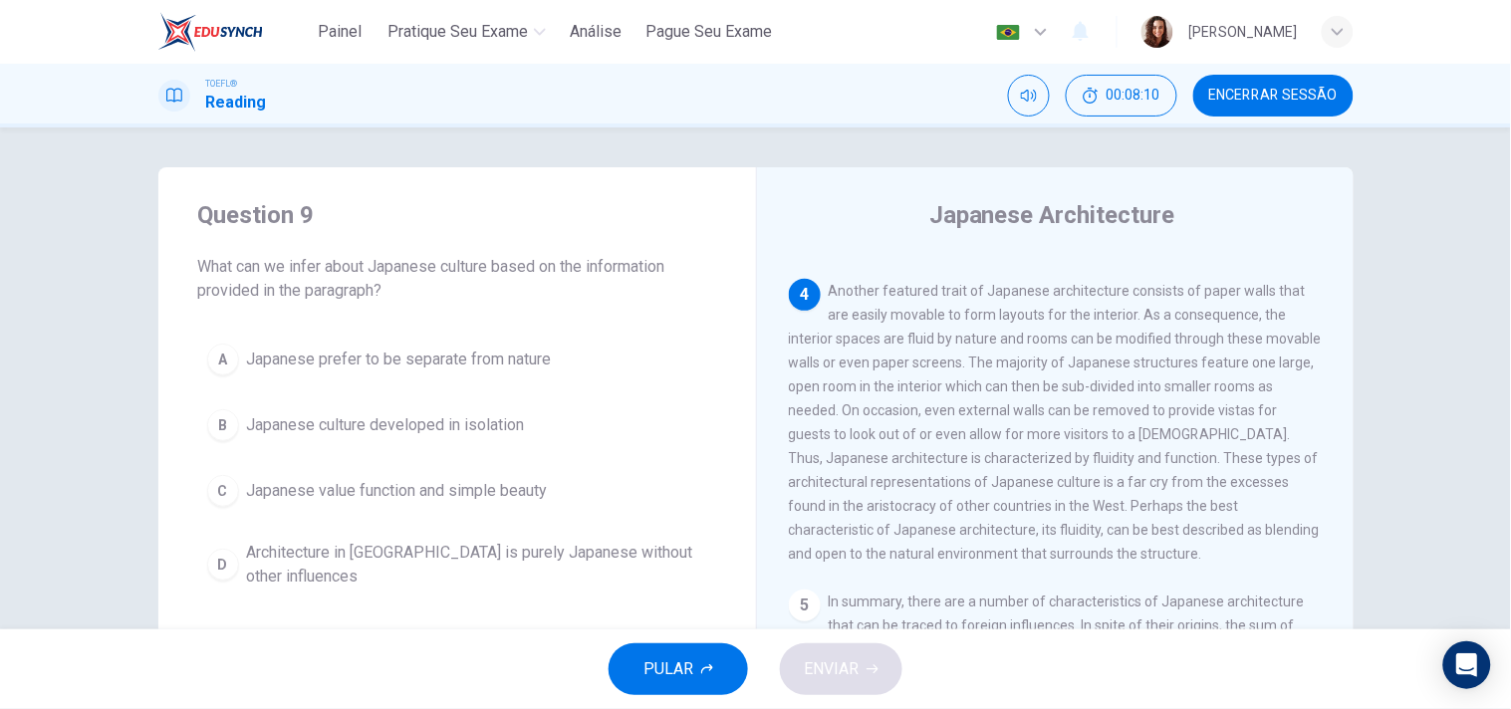
scroll to position [870, 0]
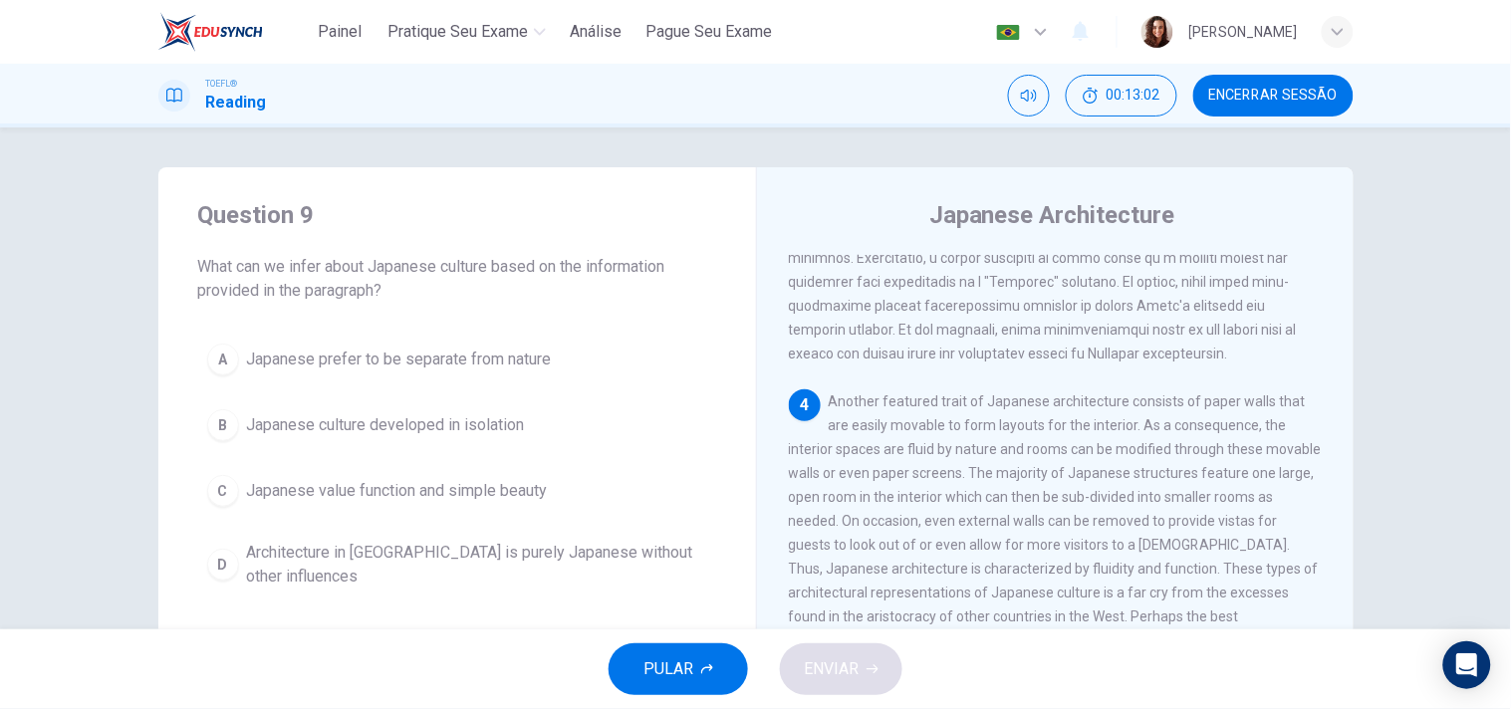
click at [1236, 94] on span "Encerrar Sessão" at bounding box center [1273, 96] width 129 height 16
